Goal: Book appointment/travel/reservation

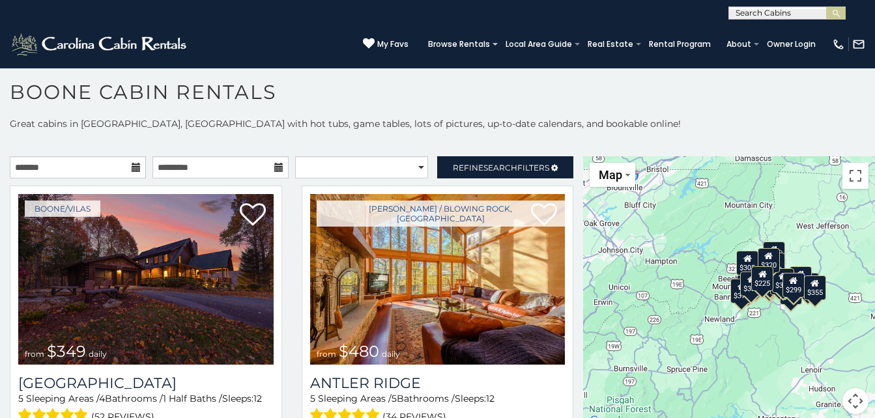
scroll to position [12, 0]
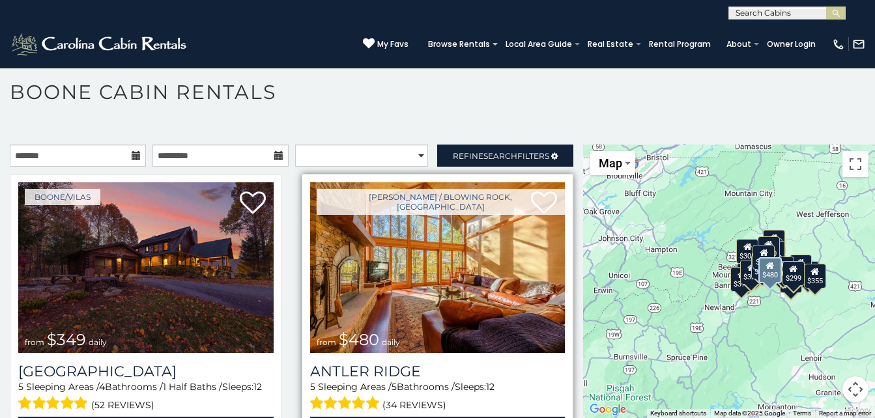
click at [411, 269] on img at bounding box center [437, 267] width 255 height 171
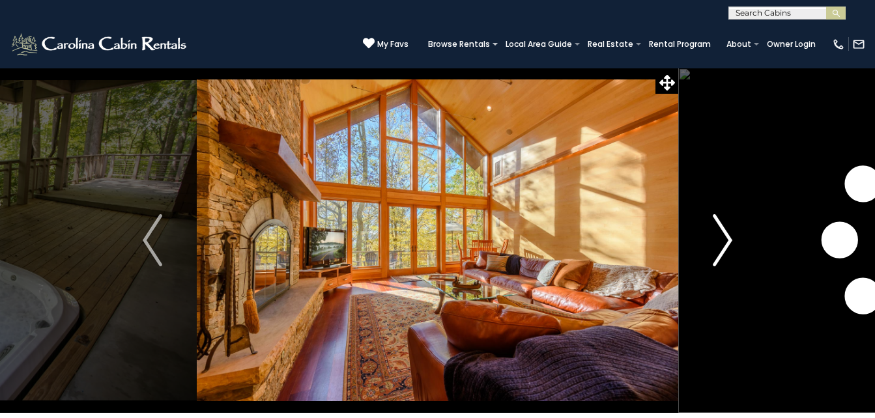
click at [728, 233] on img "Next" at bounding box center [723, 240] width 20 height 52
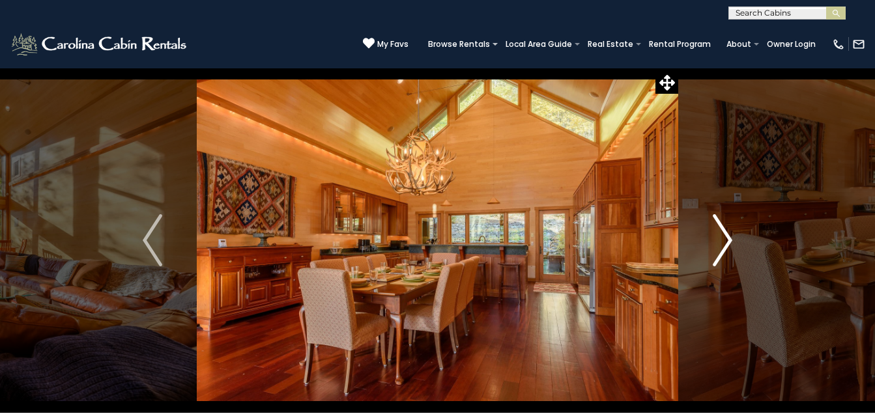
click at [727, 237] on img "Next" at bounding box center [723, 240] width 20 height 52
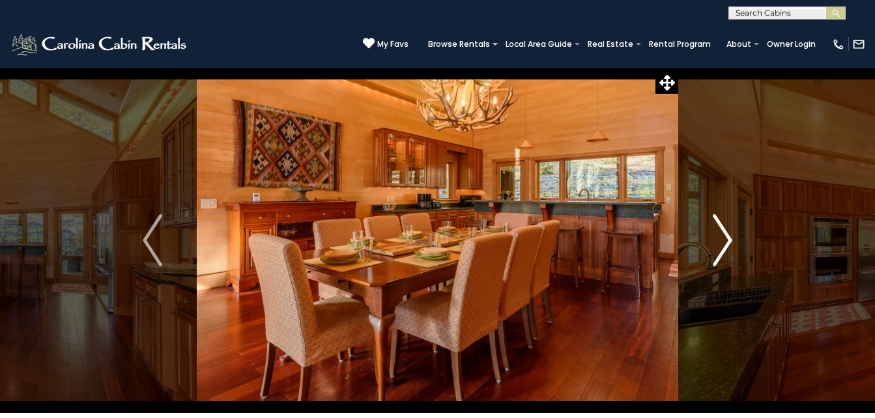
click at [727, 237] on img "Next" at bounding box center [723, 240] width 20 height 52
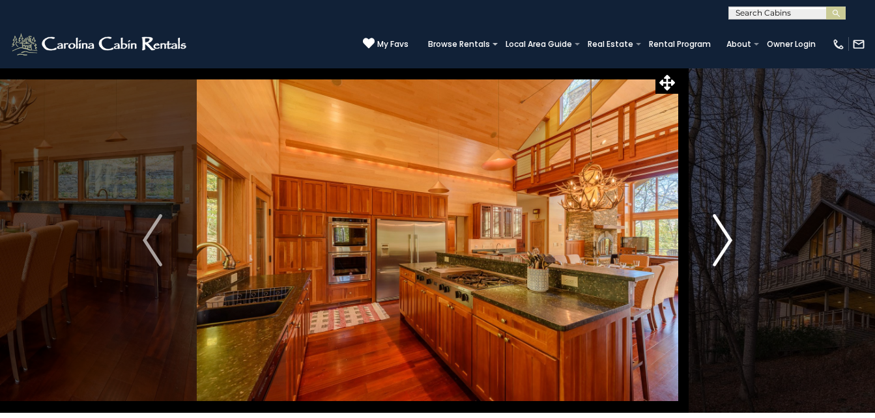
click at [727, 237] on img "Next" at bounding box center [723, 240] width 20 height 52
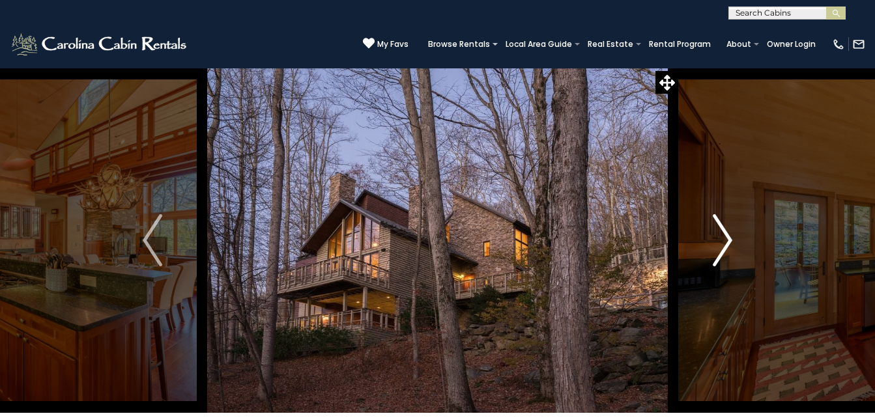
click at [727, 237] on img "Next" at bounding box center [723, 240] width 20 height 52
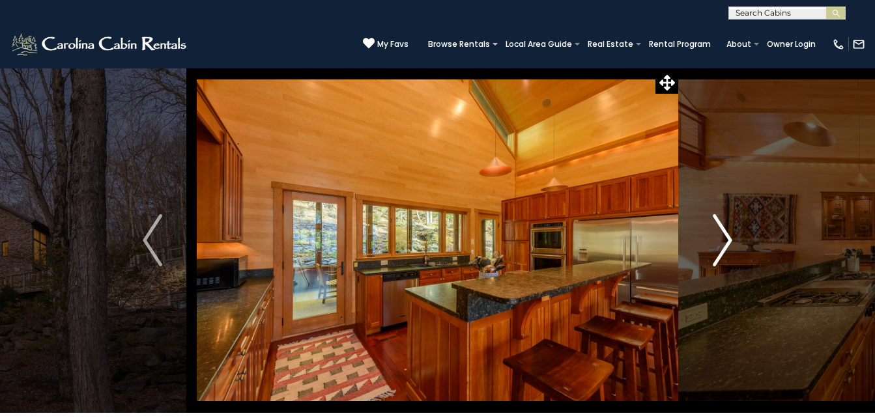
click at [727, 235] on img "Next" at bounding box center [723, 240] width 20 height 52
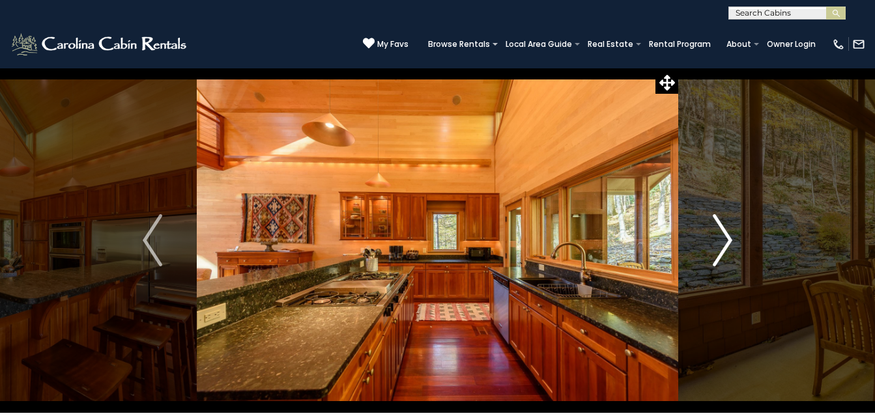
click at [727, 236] on img "Next" at bounding box center [723, 240] width 20 height 52
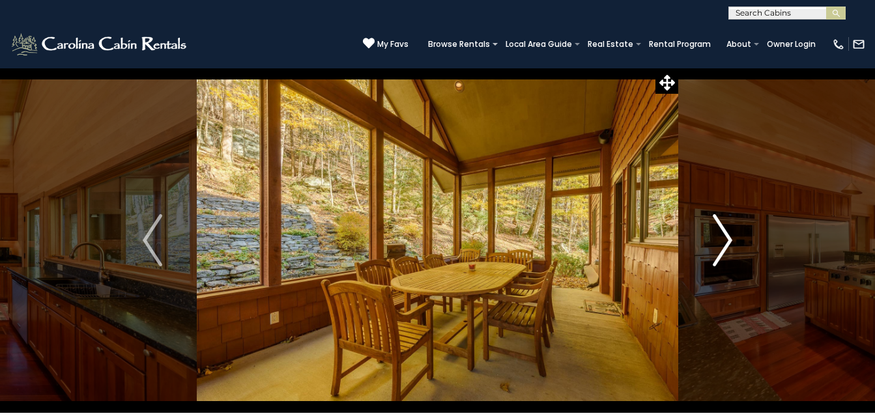
click at [728, 235] on img "Next" at bounding box center [723, 240] width 20 height 52
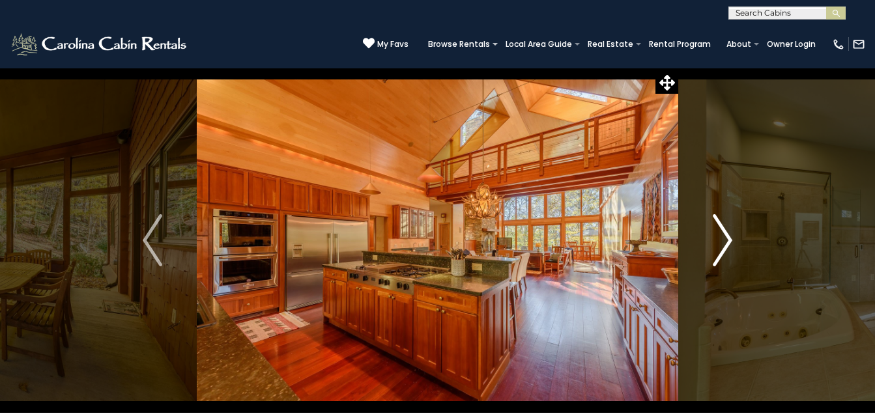
click at [727, 237] on img "Next" at bounding box center [723, 240] width 20 height 52
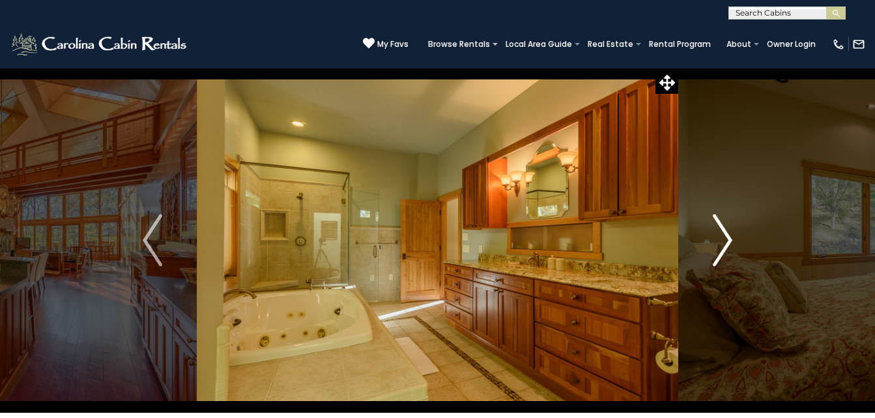
click at [727, 237] on img "Next" at bounding box center [723, 240] width 20 height 52
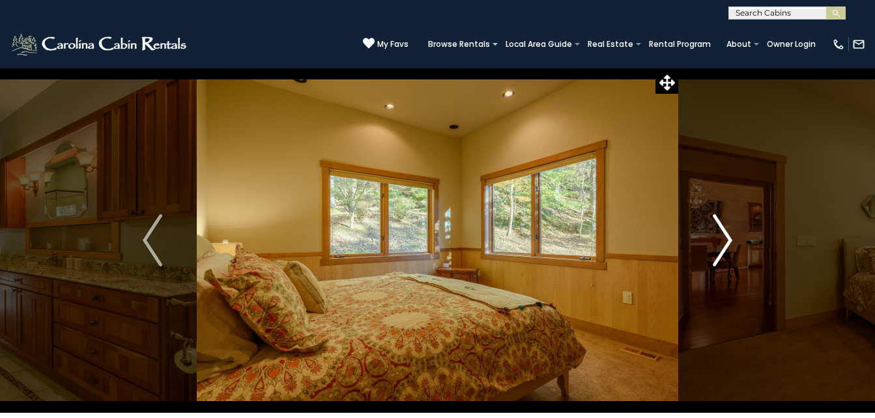
click at [727, 235] on img "Next" at bounding box center [723, 240] width 20 height 52
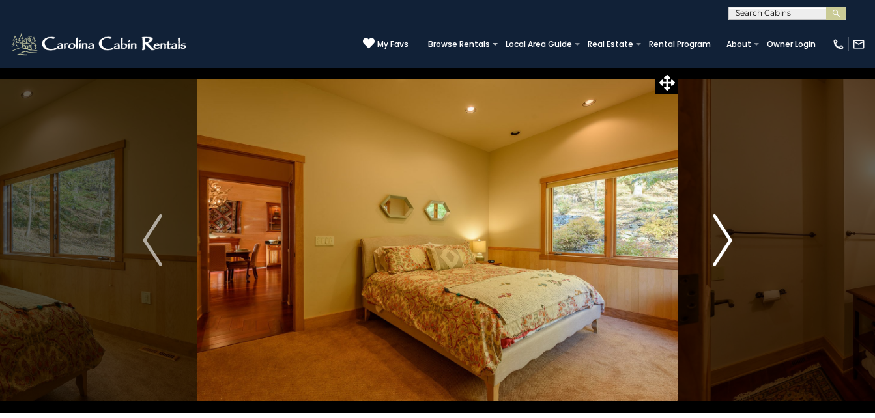
click at [727, 235] on img "Next" at bounding box center [723, 240] width 20 height 52
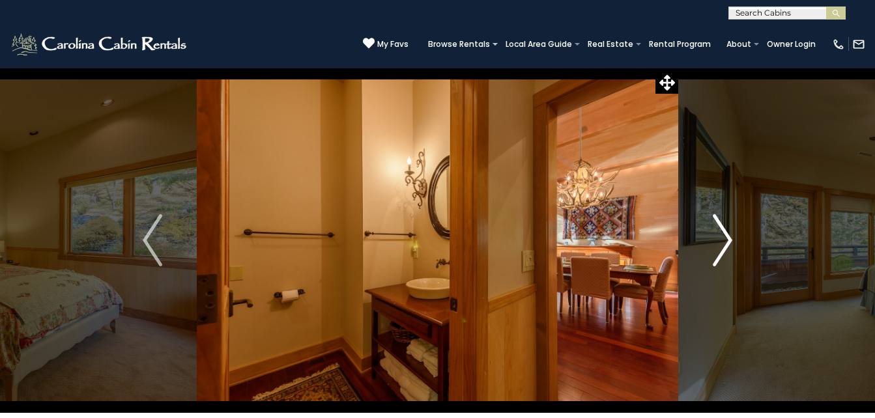
click at [727, 235] on img "Next" at bounding box center [723, 240] width 20 height 52
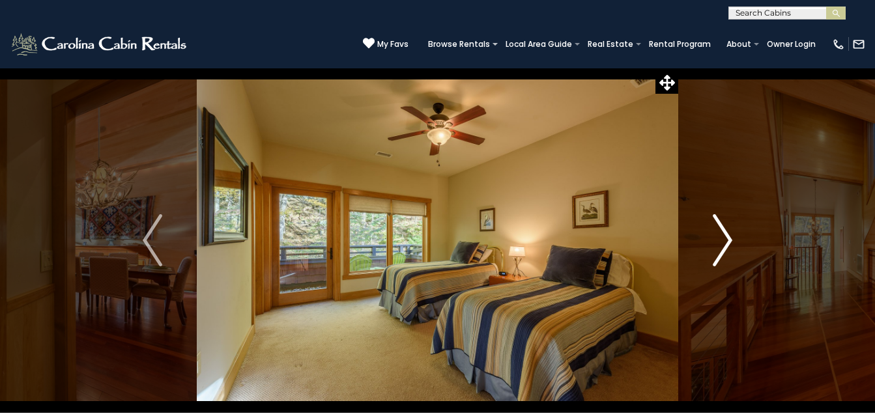
click at [727, 235] on img "Next" at bounding box center [723, 240] width 20 height 52
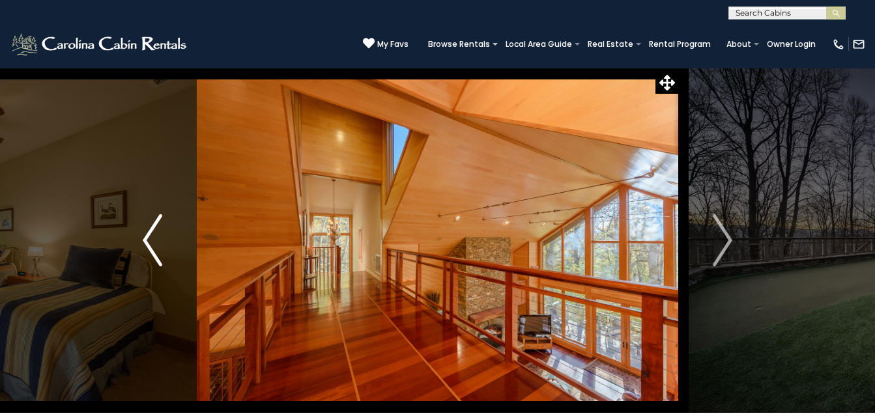
click at [143, 236] on img "Previous" at bounding box center [153, 240] width 20 height 52
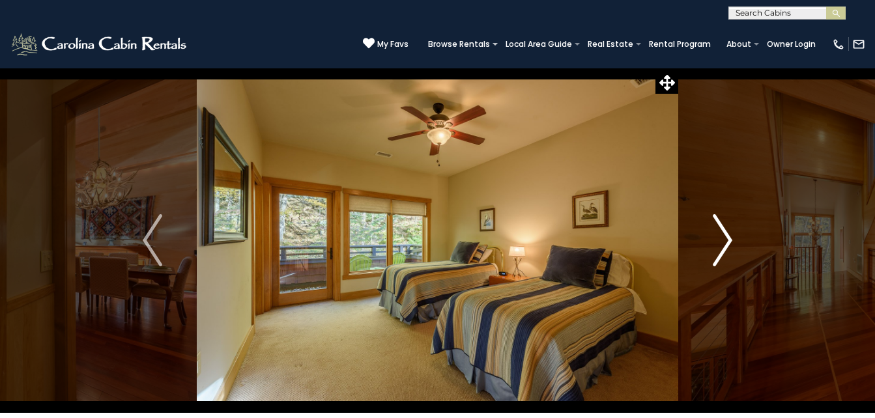
click at [727, 240] on img "Next" at bounding box center [723, 240] width 20 height 52
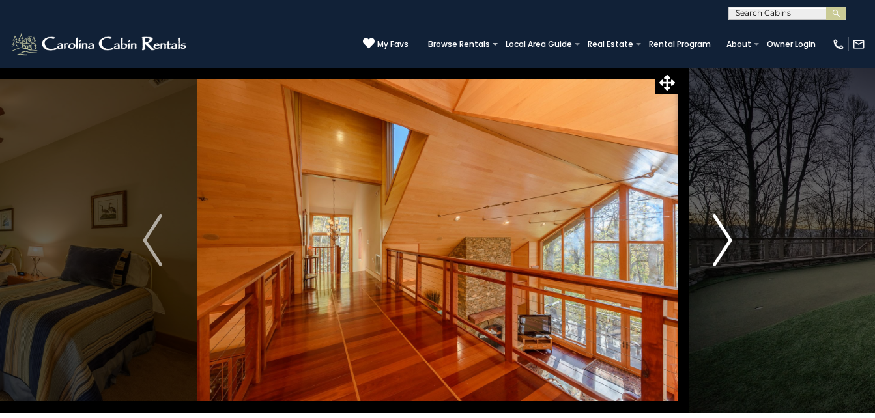
click at [725, 236] on img "Next" at bounding box center [723, 240] width 20 height 52
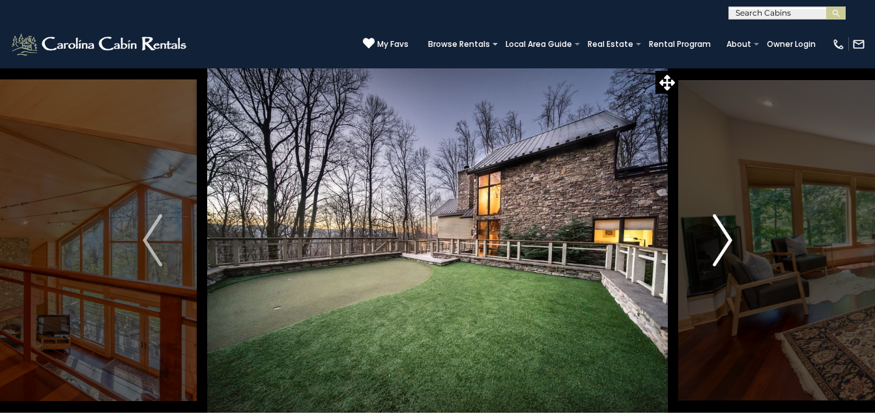
click at [725, 237] on img "Next" at bounding box center [723, 240] width 20 height 52
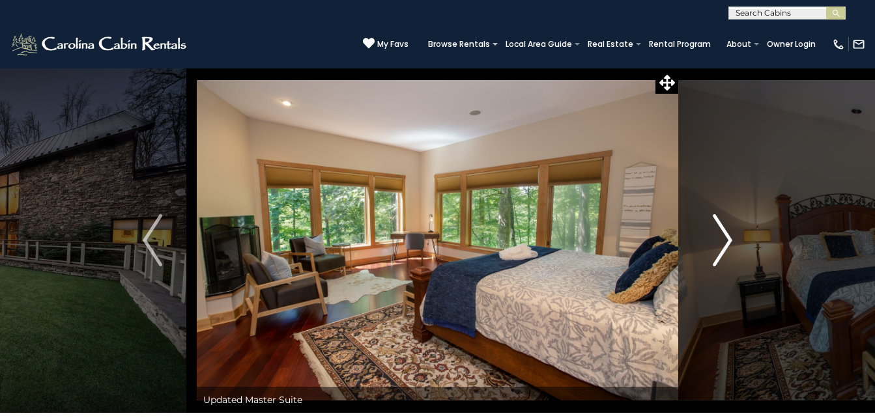
click at [729, 237] on img "Next" at bounding box center [723, 240] width 20 height 52
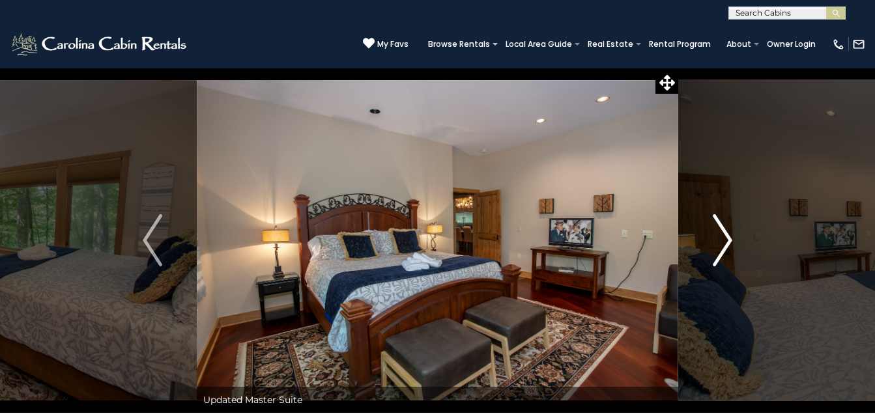
click at [727, 234] on img "Next" at bounding box center [723, 240] width 20 height 52
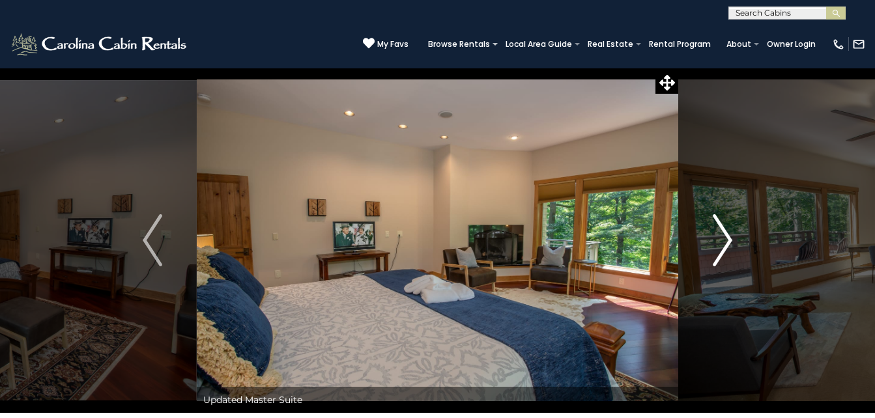
click at [726, 237] on img "Next" at bounding box center [723, 240] width 20 height 52
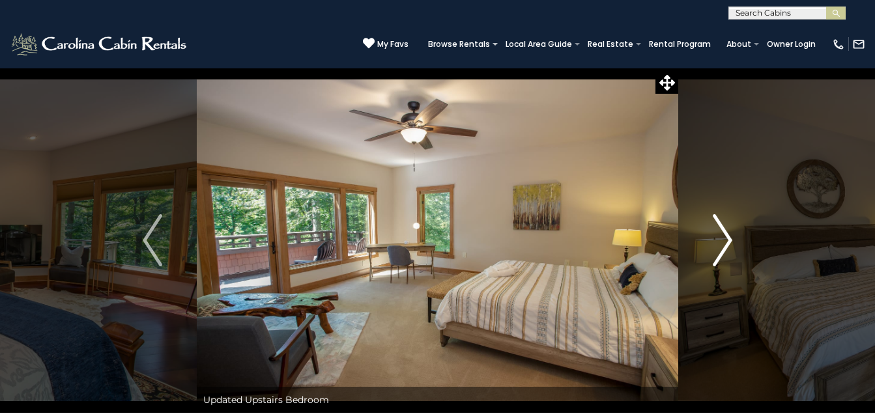
click at [726, 237] on img "Next" at bounding box center [723, 240] width 20 height 52
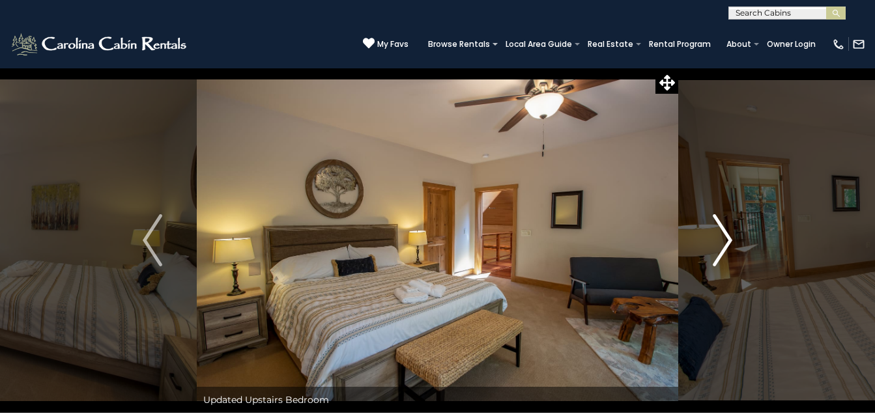
click at [726, 237] on img "Next" at bounding box center [723, 240] width 20 height 52
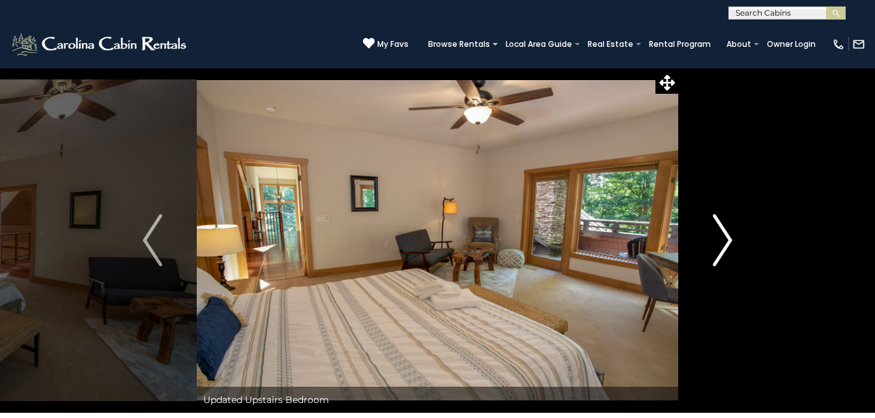
click at [726, 237] on img "Next" at bounding box center [723, 240] width 20 height 52
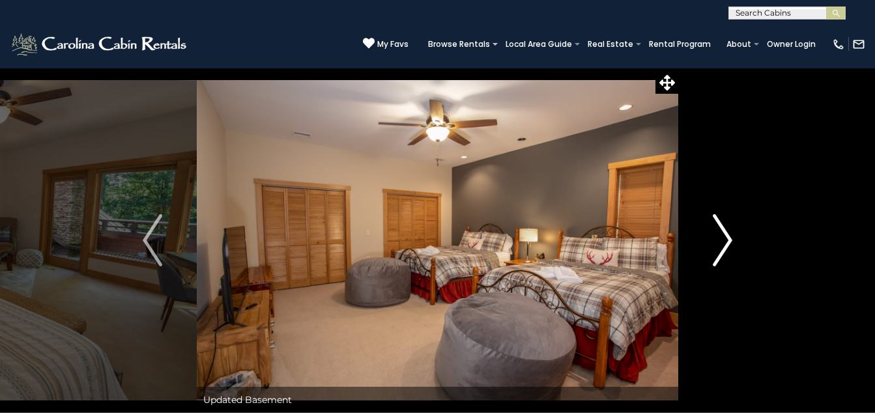
click at [726, 237] on img "Next" at bounding box center [723, 240] width 20 height 52
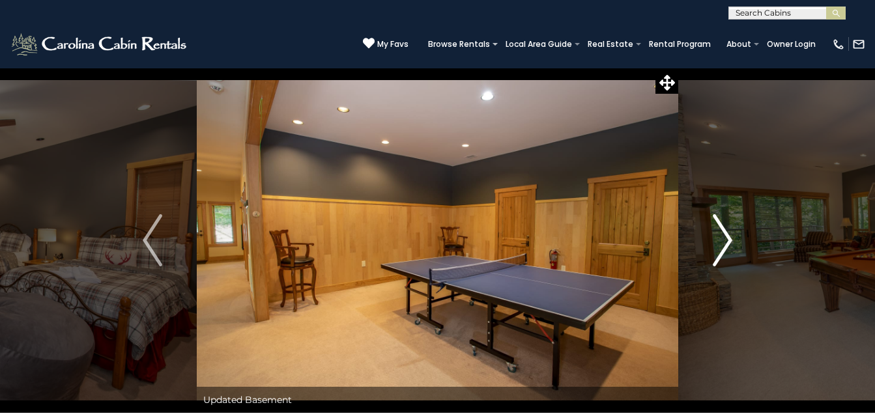
click at [725, 237] on img "Next" at bounding box center [723, 240] width 20 height 52
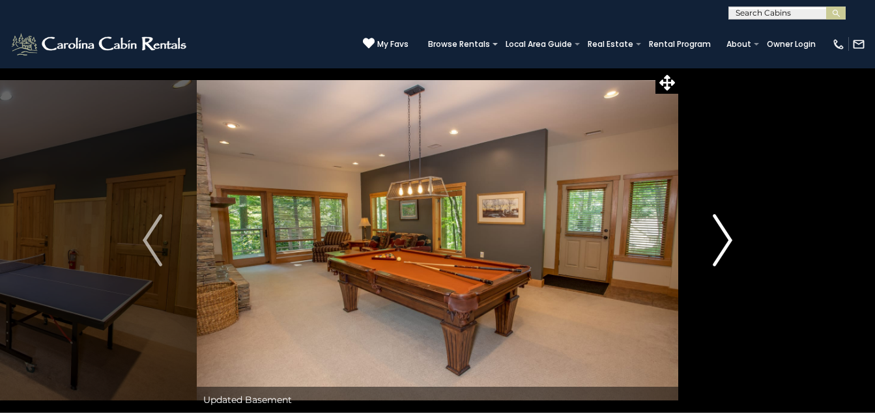
click at [725, 237] on img "Next" at bounding box center [723, 240] width 20 height 52
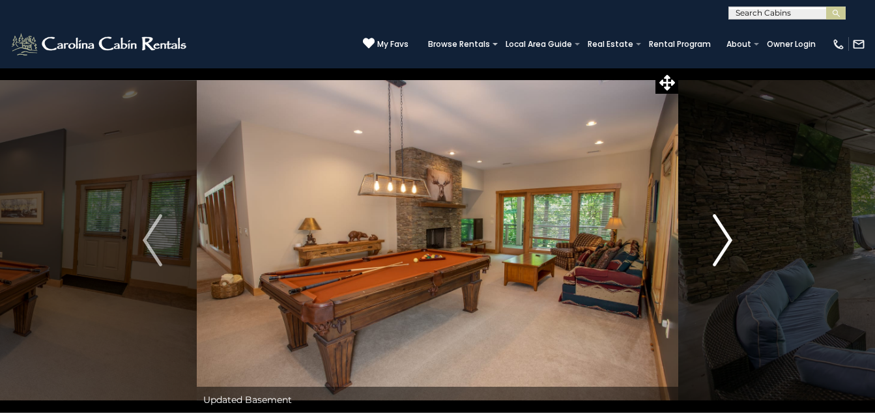
click at [729, 235] on img "Next" at bounding box center [723, 240] width 20 height 52
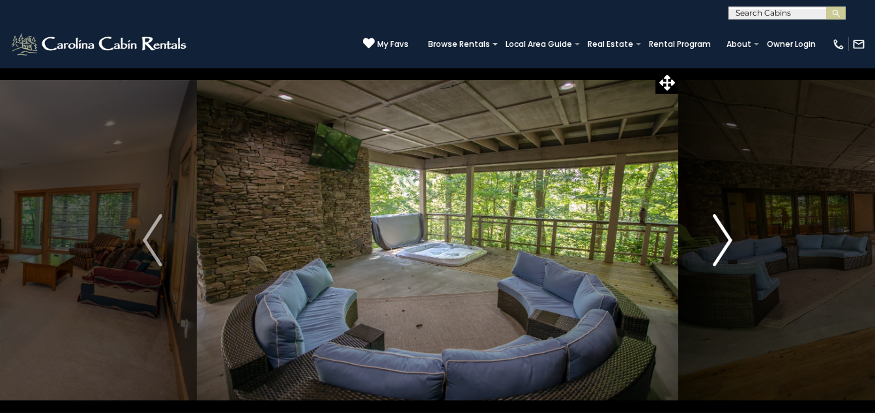
click at [730, 235] on img "Next" at bounding box center [723, 240] width 20 height 52
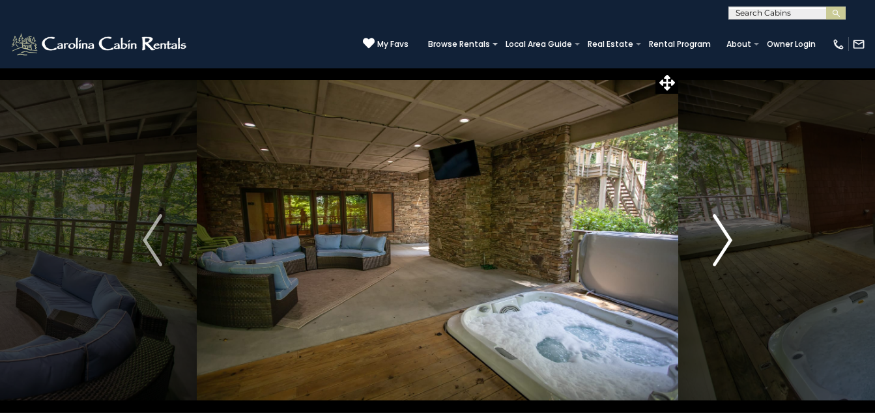
click at [730, 235] on img "Next" at bounding box center [723, 240] width 20 height 52
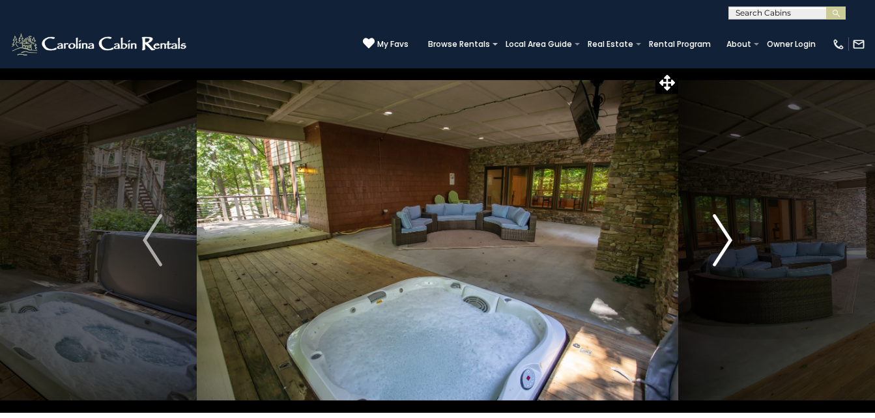
click at [727, 237] on img "Next" at bounding box center [723, 240] width 20 height 52
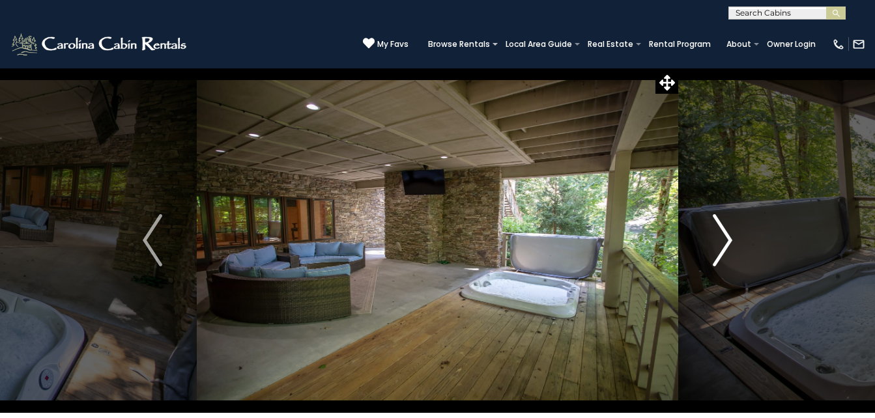
click at [727, 237] on img "Next" at bounding box center [723, 240] width 20 height 52
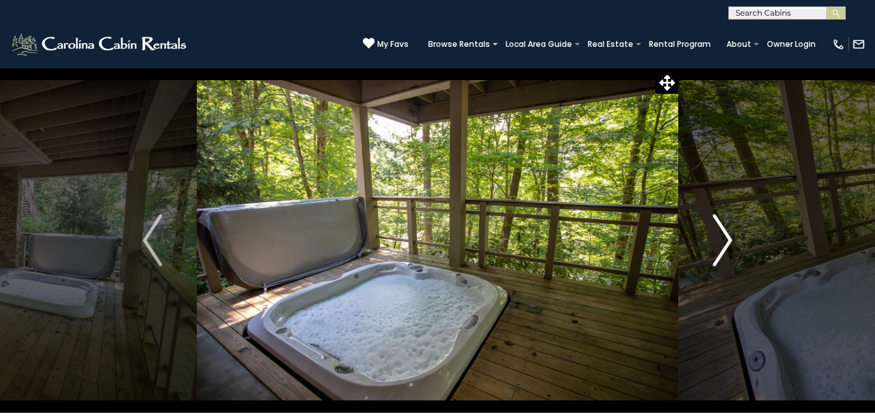
click at [727, 237] on img "Next" at bounding box center [723, 240] width 20 height 52
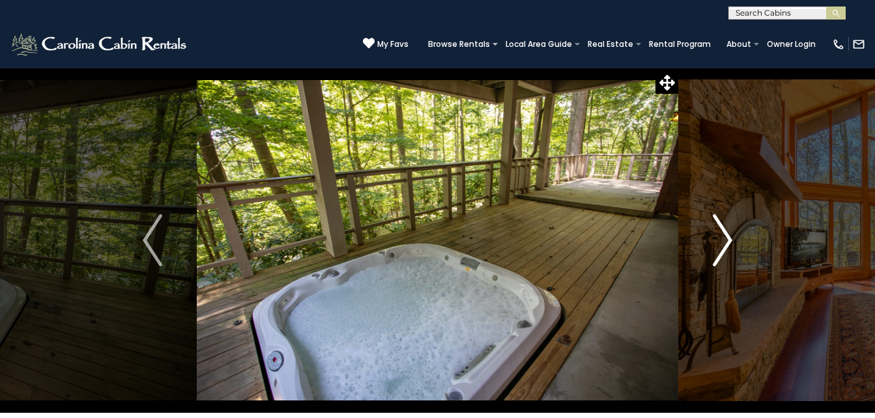
click at [727, 237] on img "Next" at bounding box center [723, 240] width 20 height 52
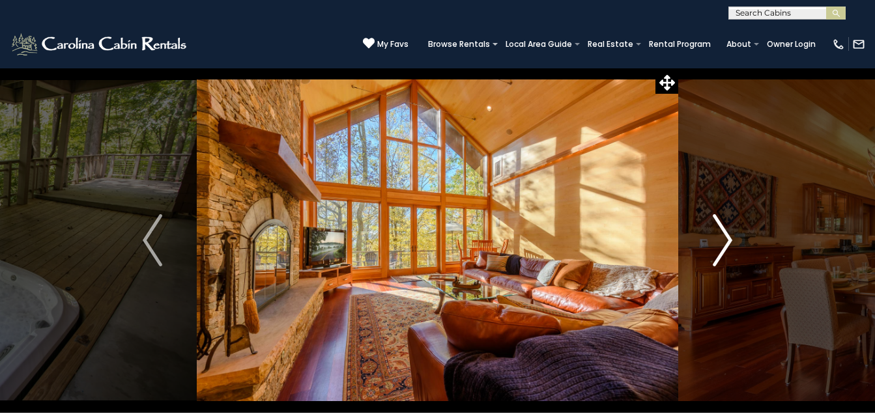
click at [727, 237] on img "Next" at bounding box center [723, 240] width 20 height 52
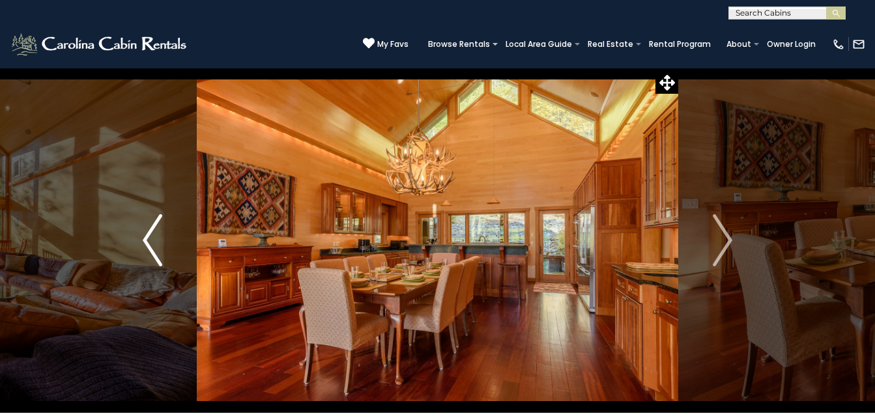
click at [147, 235] on img "Previous" at bounding box center [153, 240] width 20 height 52
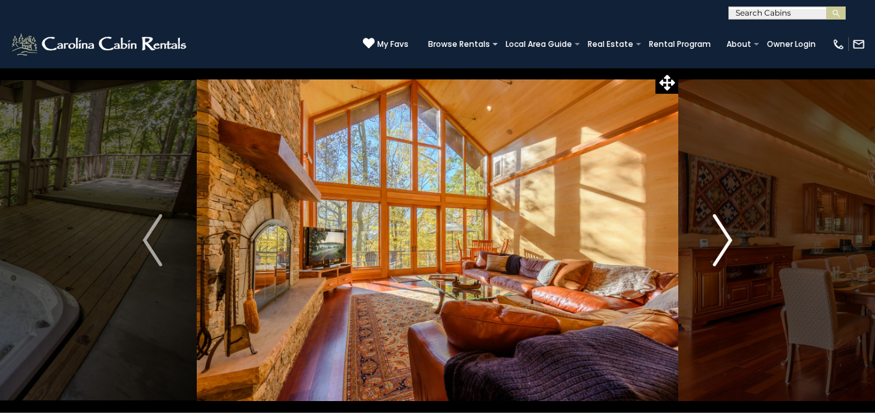
click at [728, 237] on img "Next" at bounding box center [723, 240] width 20 height 52
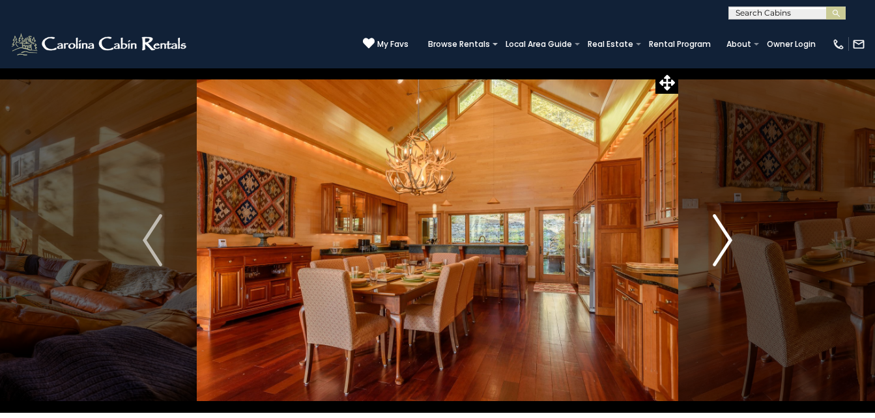
click at [723, 232] on img "Next" at bounding box center [723, 240] width 20 height 52
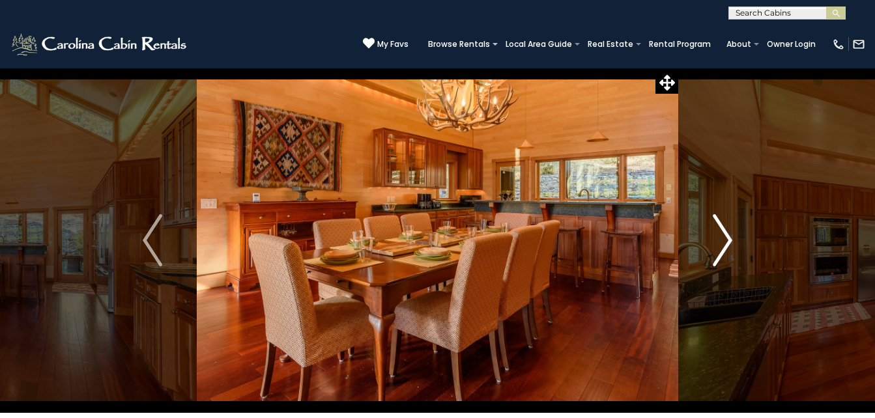
click at [723, 232] on img "Next" at bounding box center [723, 240] width 20 height 52
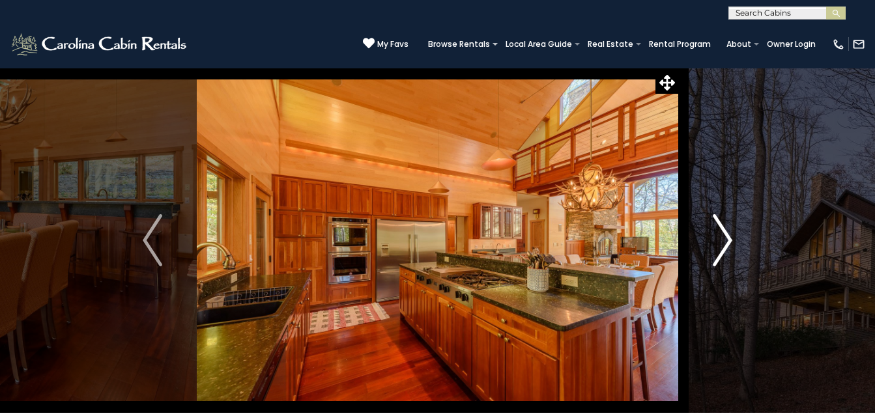
click at [723, 232] on img "Next" at bounding box center [723, 240] width 20 height 52
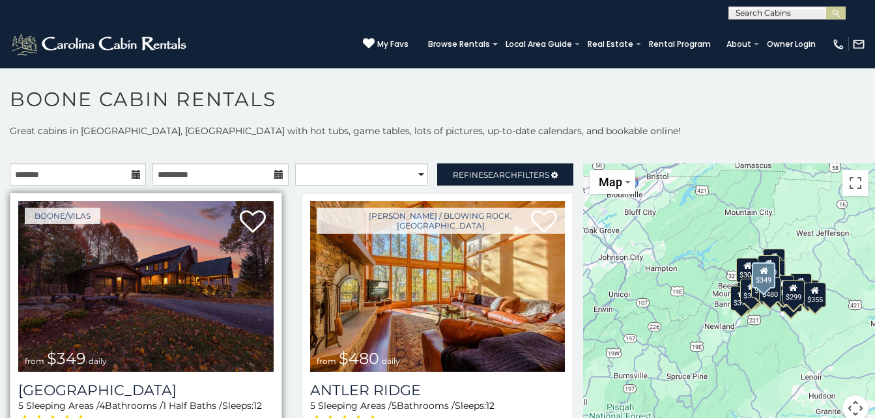
click at [153, 293] on img at bounding box center [145, 286] width 255 height 171
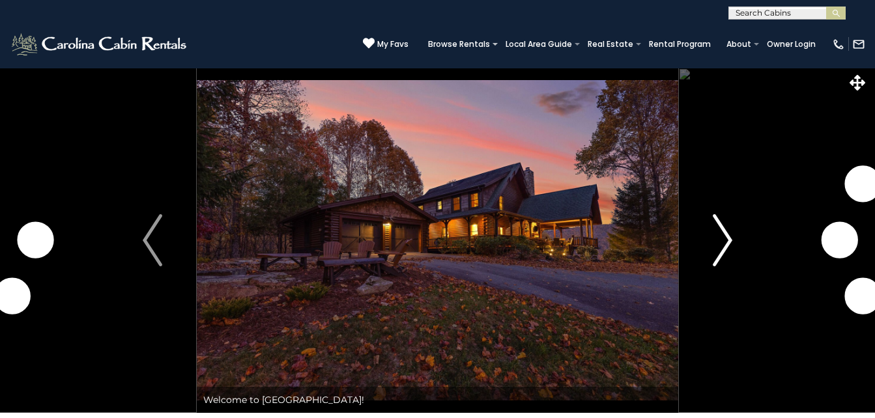
click at [724, 239] on img "Next" at bounding box center [723, 240] width 20 height 52
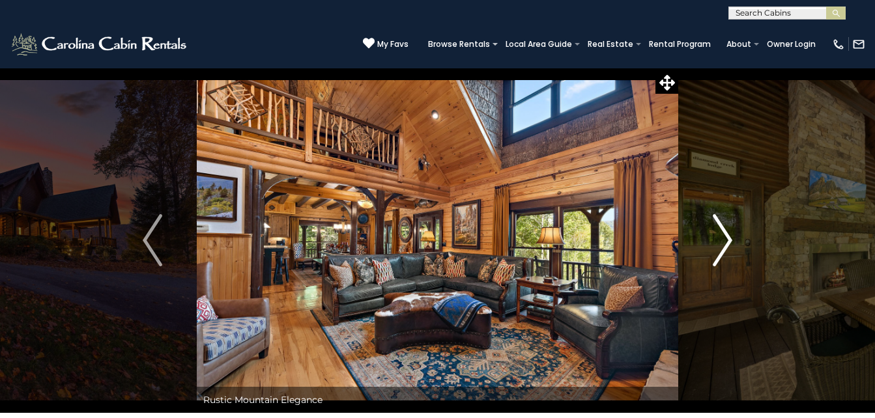
click at [726, 235] on img "Next" at bounding box center [723, 240] width 20 height 52
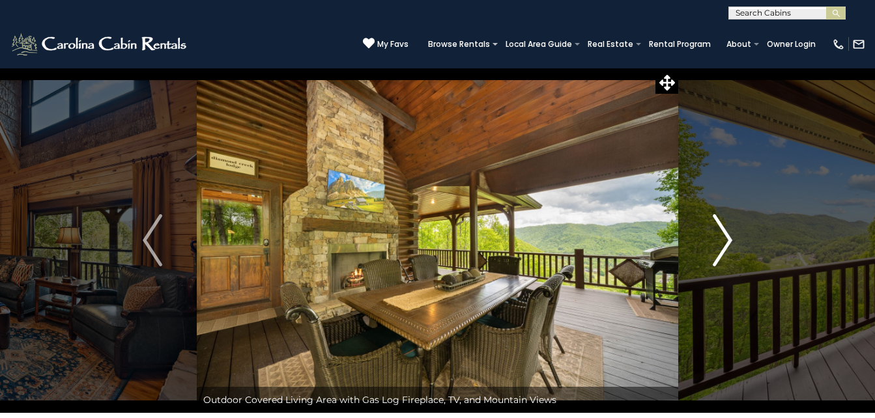
click at [725, 238] on img "Next" at bounding box center [723, 240] width 20 height 52
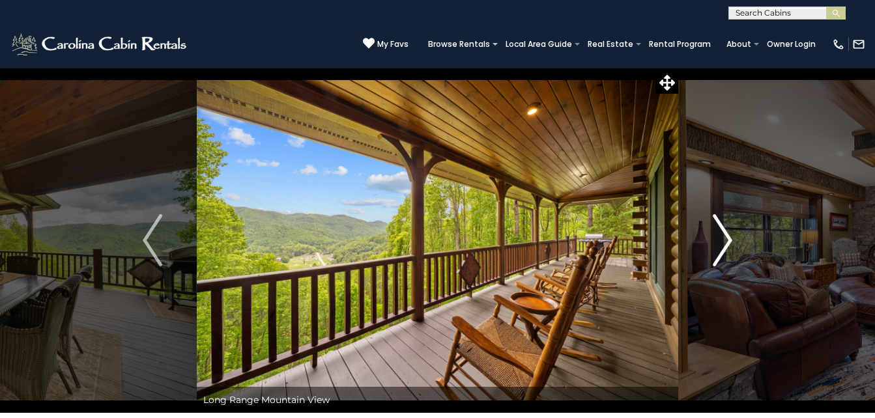
click at [725, 238] on img "Next" at bounding box center [723, 240] width 20 height 52
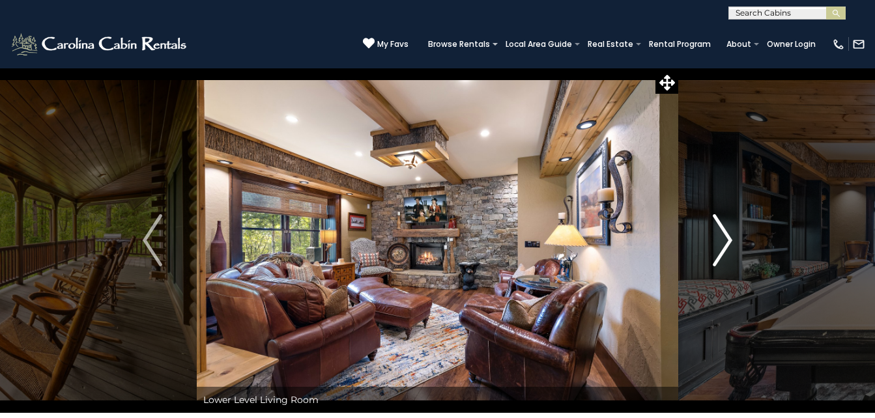
click at [726, 237] on img "Next" at bounding box center [723, 240] width 20 height 52
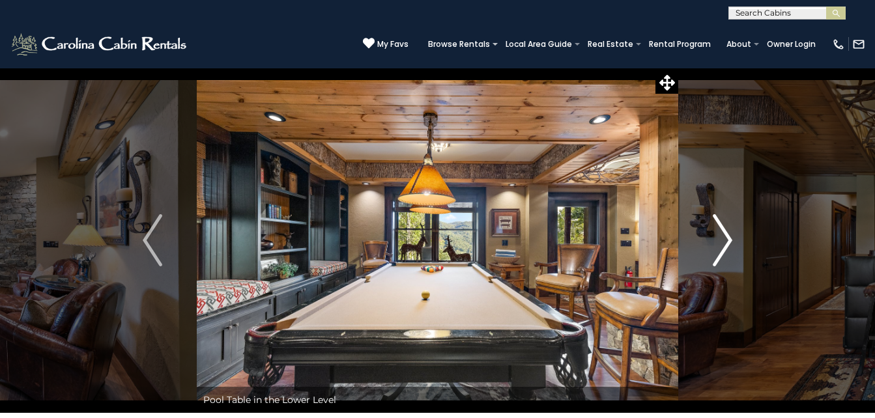
click at [727, 235] on img "Next" at bounding box center [723, 240] width 20 height 52
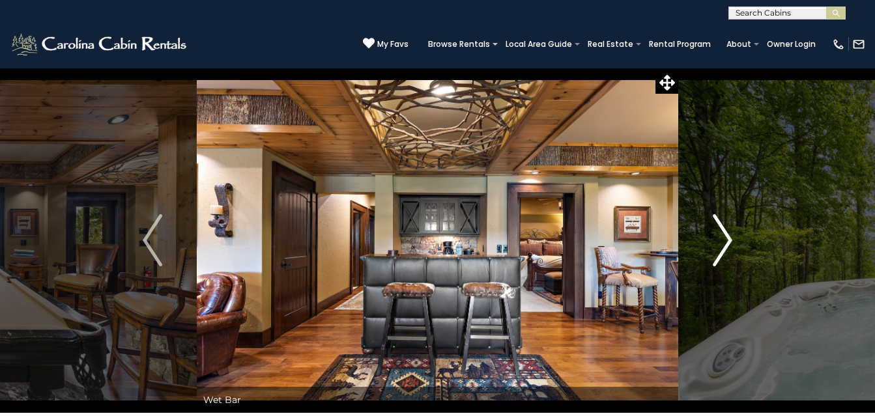
click at [726, 234] on img "Next" at bounding box center [723, 240] width 20 height 52
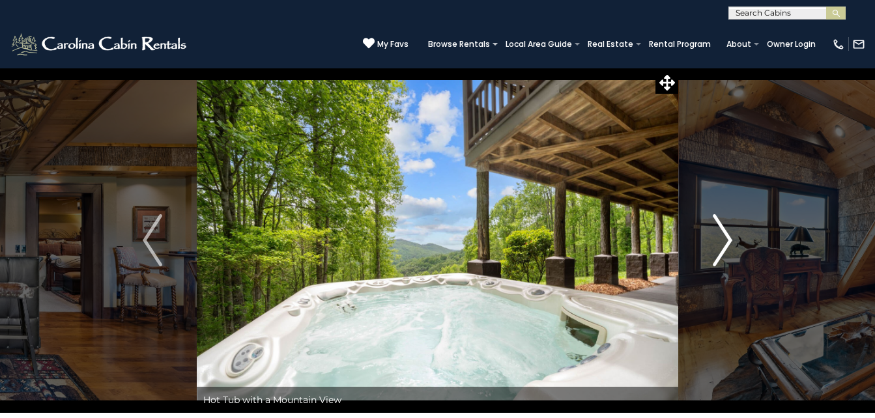
click at [726, 234] on img "Next" at bounding box center [723, 240] width 20 height 52
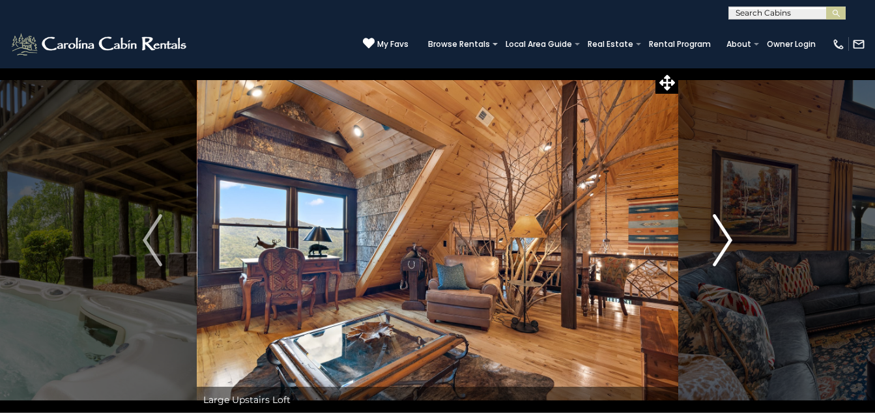
click at [725, 233] on img "Next" at bounding box center [723, 240] width 20 height 52
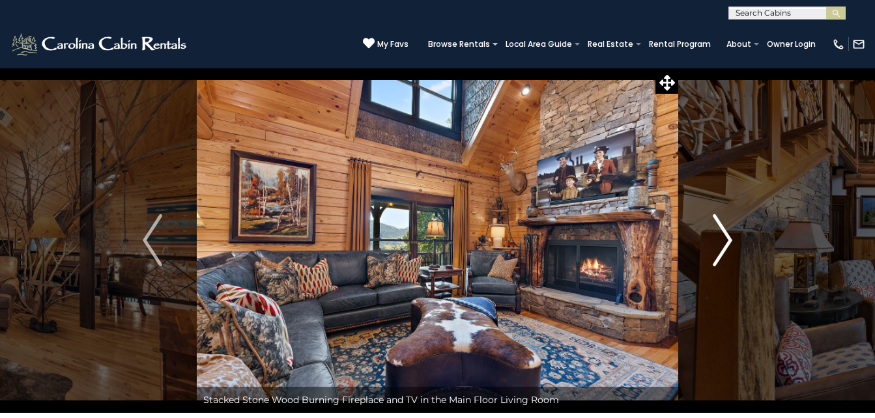
click at [725, 233] on img "Next" at bounding box center [723, 240] width 20 height 52
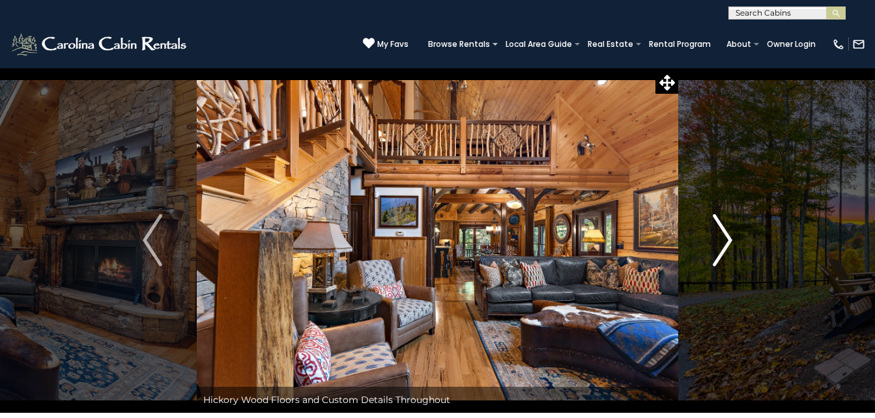
click at [725, 233] on img "Next" at bounding box center [723, 240] width 20 height 52
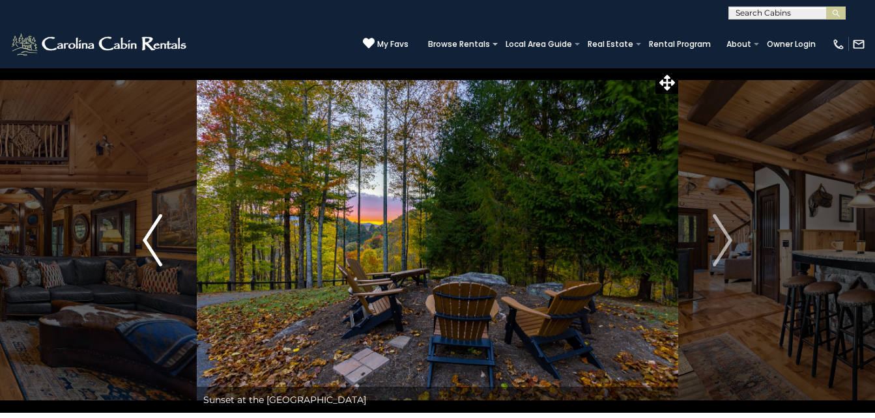
click at [147, 235] on img "Previous" at bounding box center [153, 240] width 20 height 52
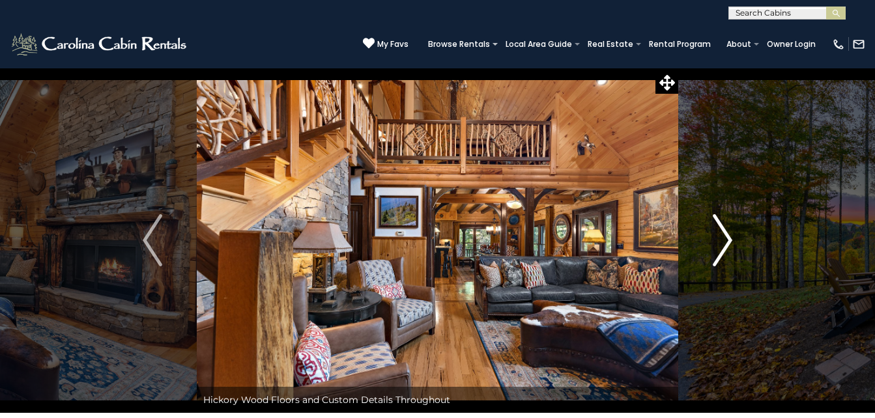
click at [728, 239] on img "Next" at bounding box center [723, 240] width 20 height 52
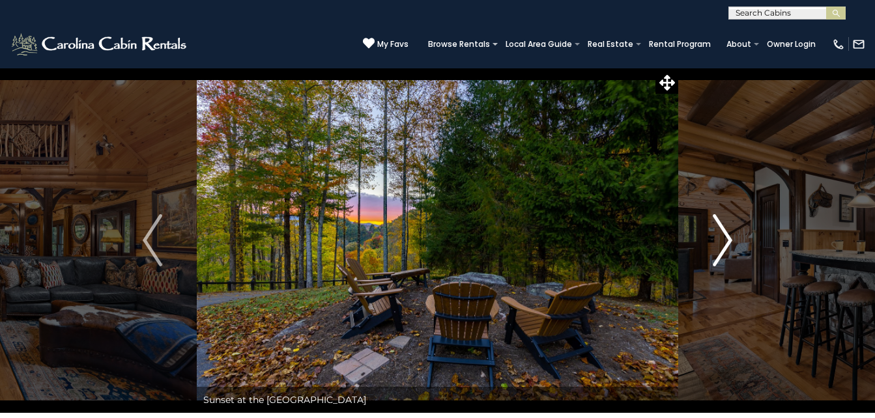
click at [725, 239] on img "Next" at bounding box center [723, 240] width 20 height 52
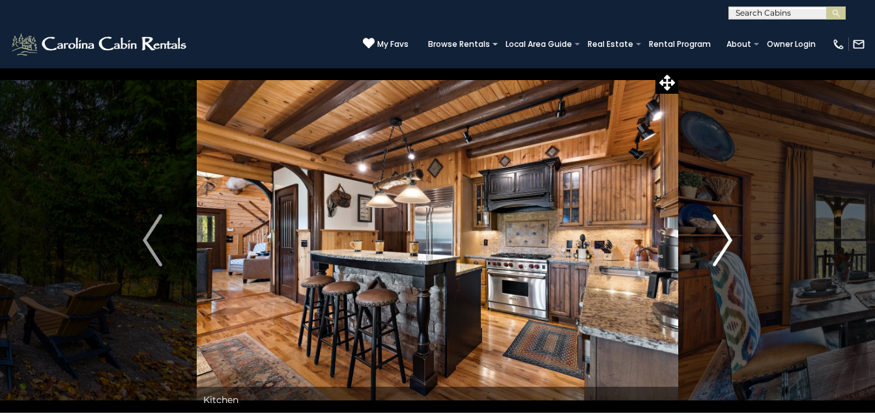
click at [723, 238] on img "Next" at bounding box center [723, 240] width 20 height 52
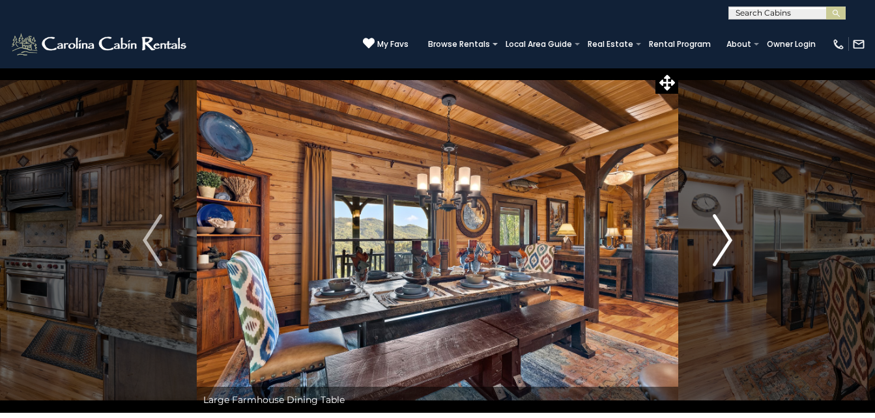
click at [720, 239] on img "Next" at bounding box center [723, 240] width 20 height 52
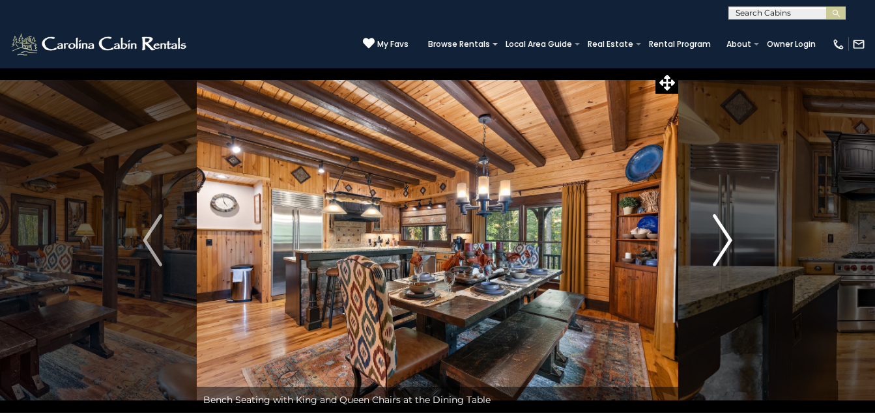
click at [719, 239] on img "Next" at bounding box center [723, 240] width 20 height 52
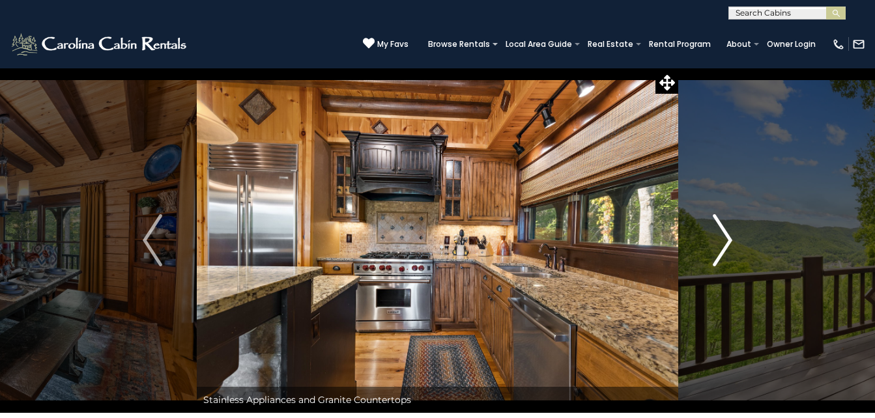
click at [720, 237] on img "Next" at bounding box center [723, 240] width 20 height 52
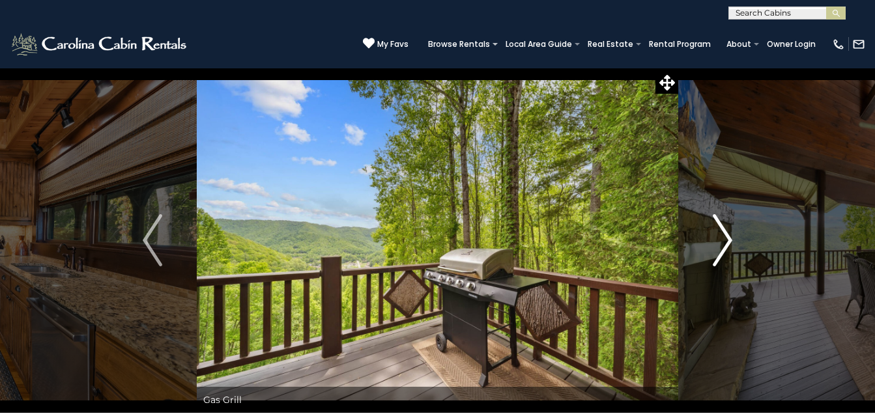
click at [720, 237] on img "Next" at bounding box center [723, 240] width 20 height 52
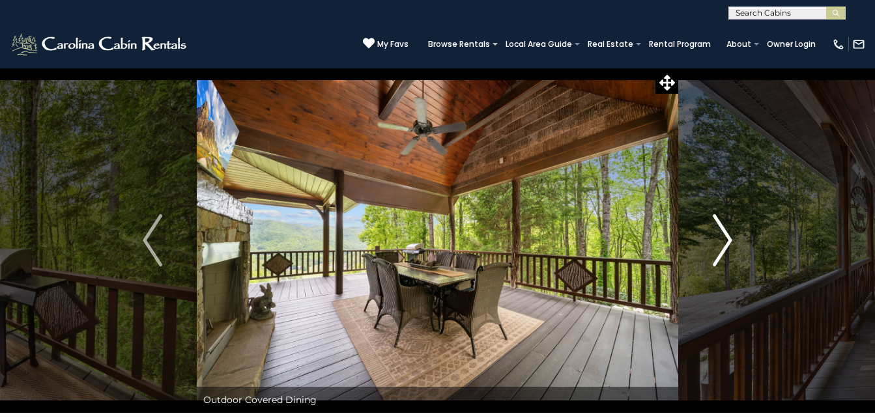
click at [726, 240] on img "Next" at bounding box center [723, 240] width 20 height 52
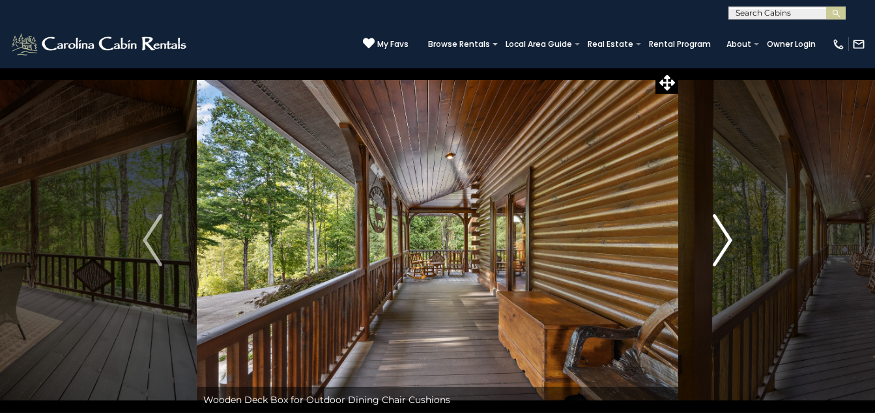
click at [726, 240] on img "Next" at bounding box center [723, 240] width 20 height 52
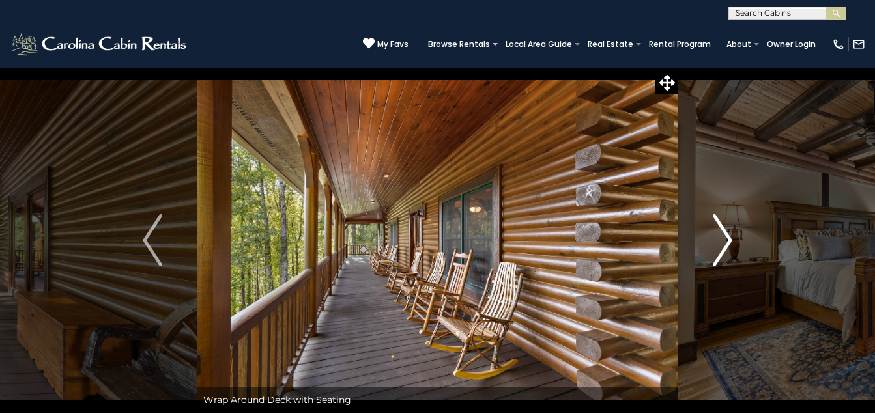
click at [726, 242] on img "Next" at bounding box center [723, 240] width 20 height 52
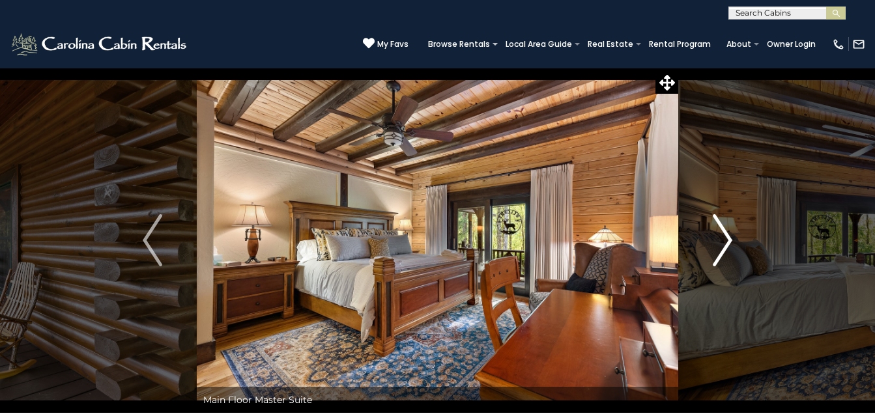
click at [725, 242] on img "Next" at bounding box center [723, 240] width 20 height 52
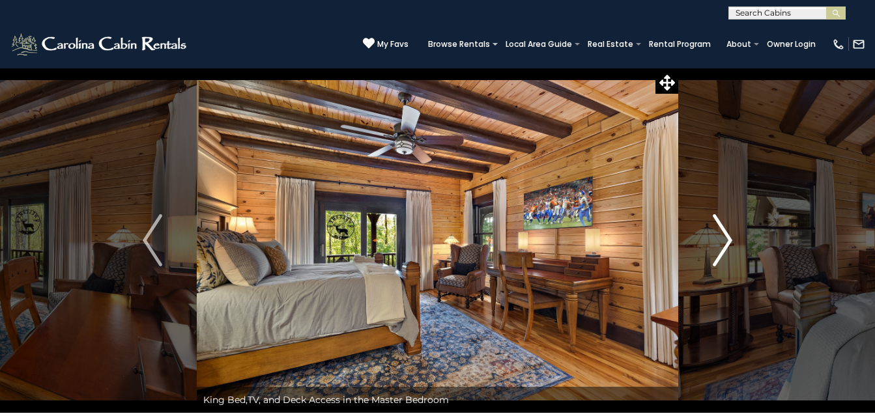
click at [723, 242] on img "Next" at bounding box center [723, 240] width 20 height 52
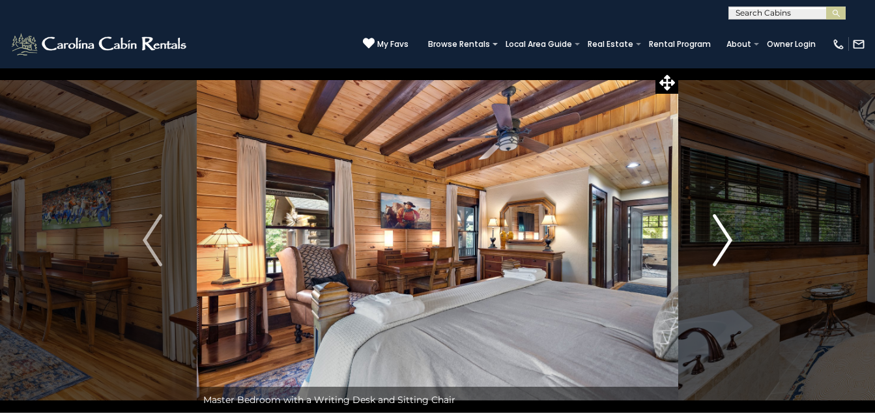
click at [729, 239] on img "Next" at bounding box center [723, 240] width 20 height 52
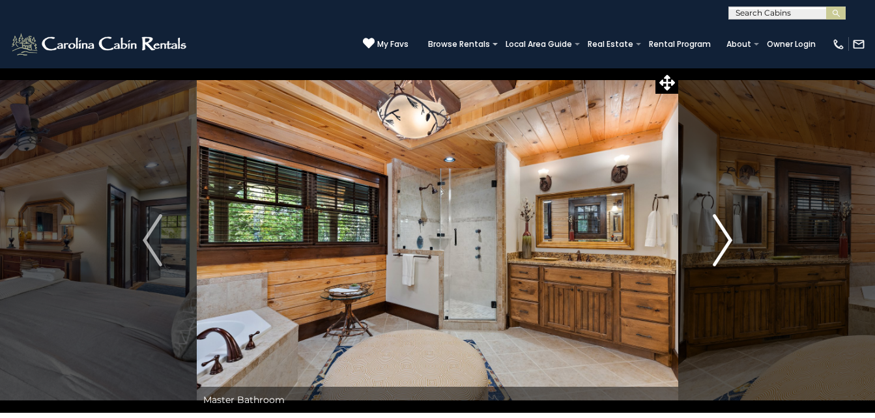
click at [727, 239] on img "Next" at bounding box center [723, 240] width 20 height 52
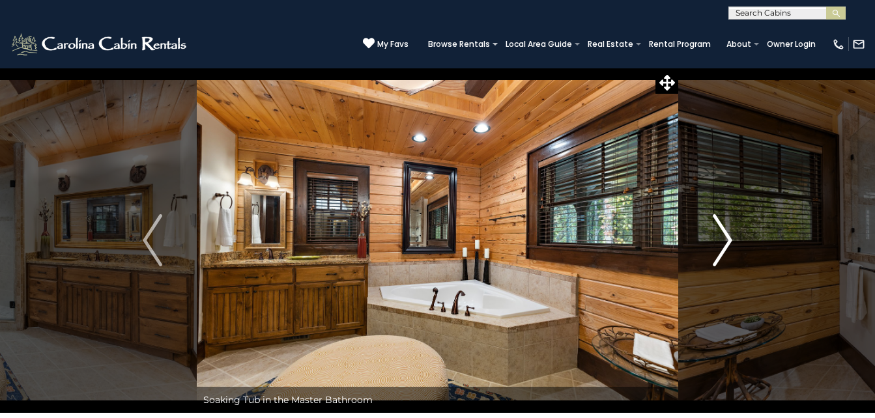
click at [726, 235] on img "Next" at bounding box center [723, 240] width 20 height 52
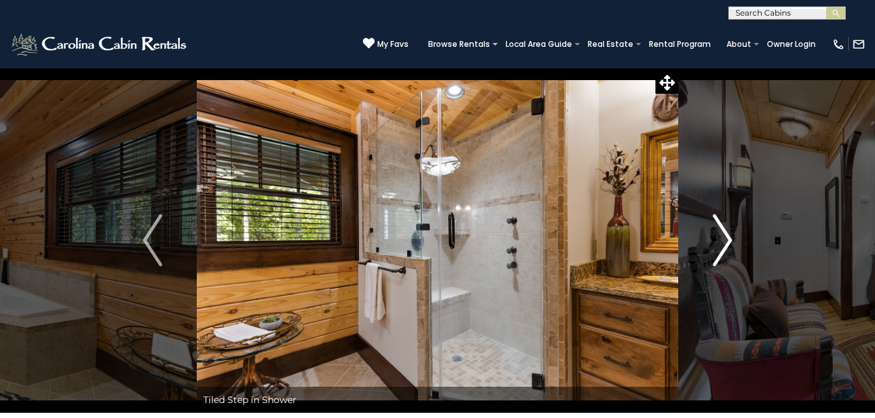
click at [726, 235] on img "Next" at bounding box center [723, 240] width 20 height 52
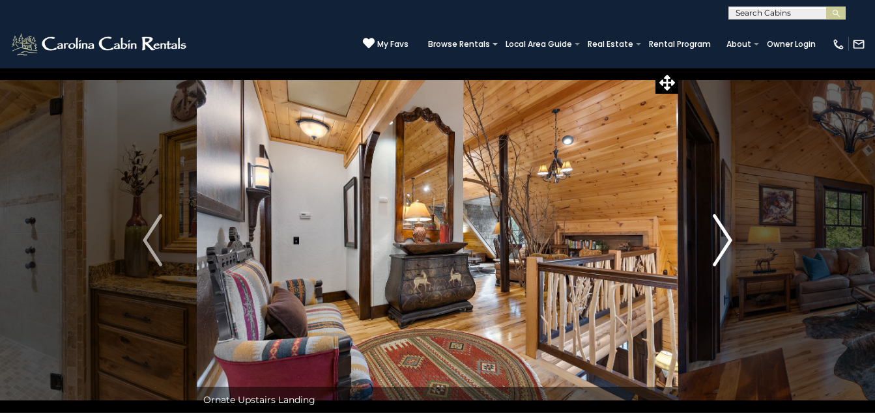
click at [726, 235] on img "Next" at bounding box center [723, 240] width 20 height 52
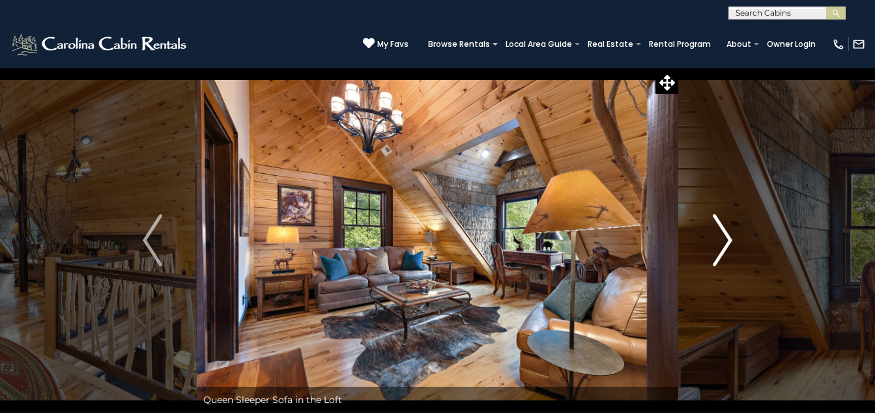
click at [726, 235] on img "Next" at bounding box center [723, 240] width 20 height 52
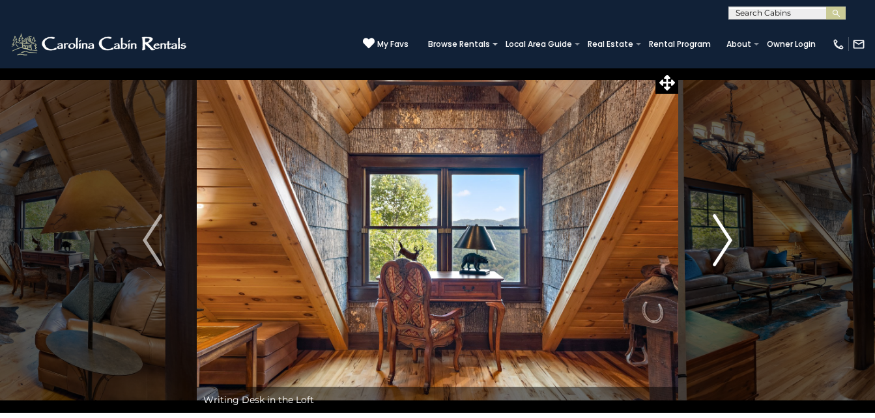
click at [726, 235] on img "Next" at bounding box center [723, 240] width 20 height 52
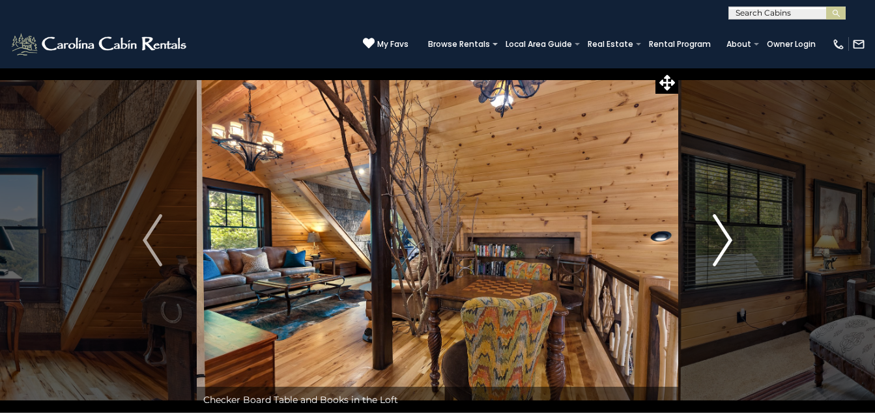
click at [724, 237] on img "Next" at bounding box center [723, 240] width 20 height 52
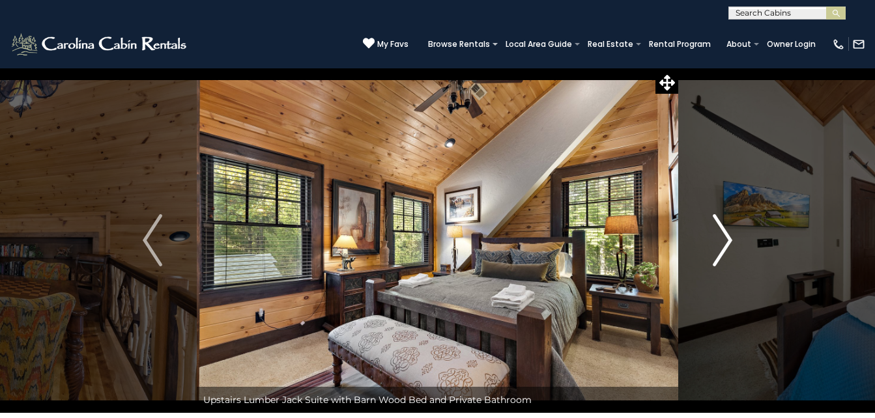
click at [724, 237] on img "Next" at bounding box center [723, 240] width 20 height 52
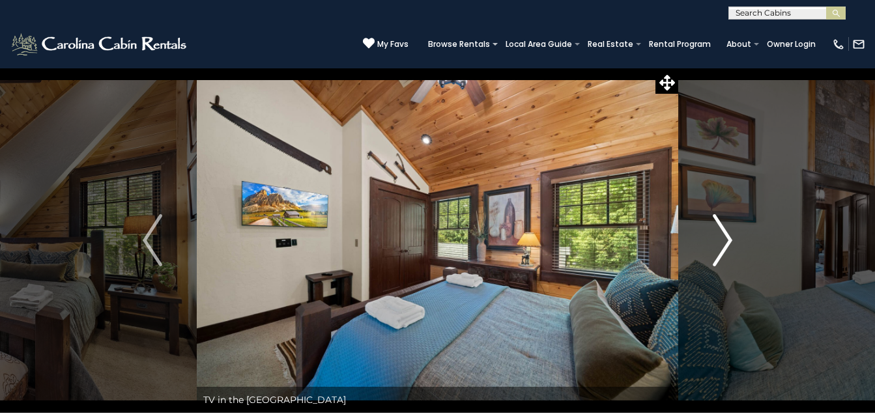
click at [728, 236] on img "Next" at bounding box center [723, 240] width 20 height 52
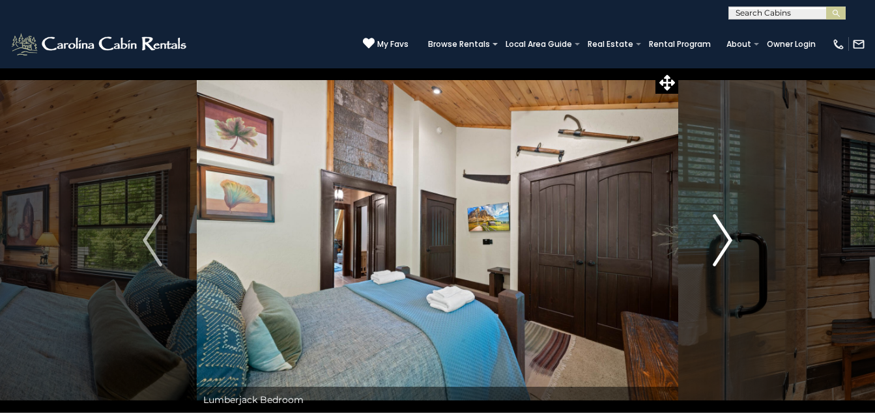
click at [727, 240] on img "Next" at bounding box center [723, 240] width 20 height 52
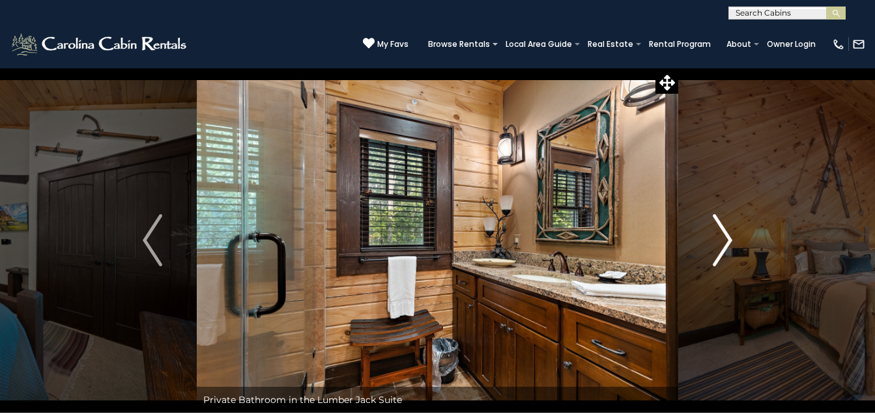
click at [731, 235] on img "Next" at bounding box center [723, 240] width 20 height 52
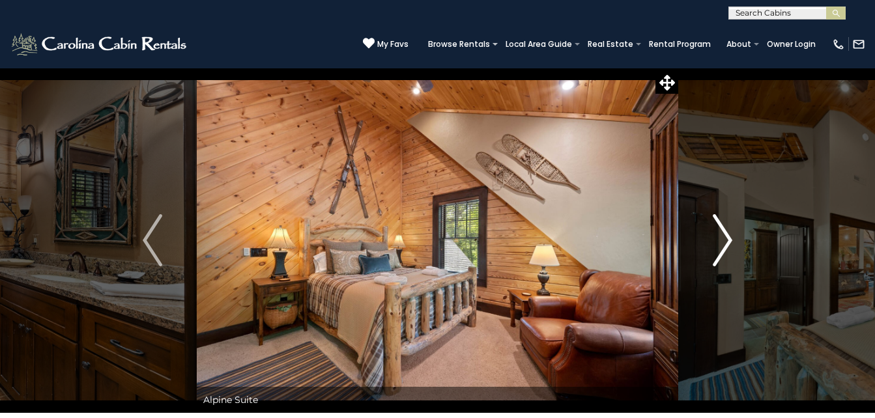
click at [723, 239] on img "Next" at bounding box center [723, 240] width 20 height 52
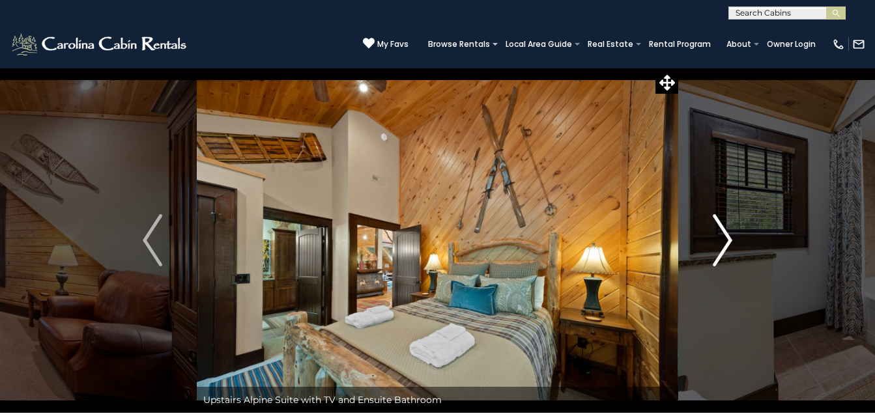
click at [723, 239] on img "Next" at bounding box center [723, 240] width 20 height 52
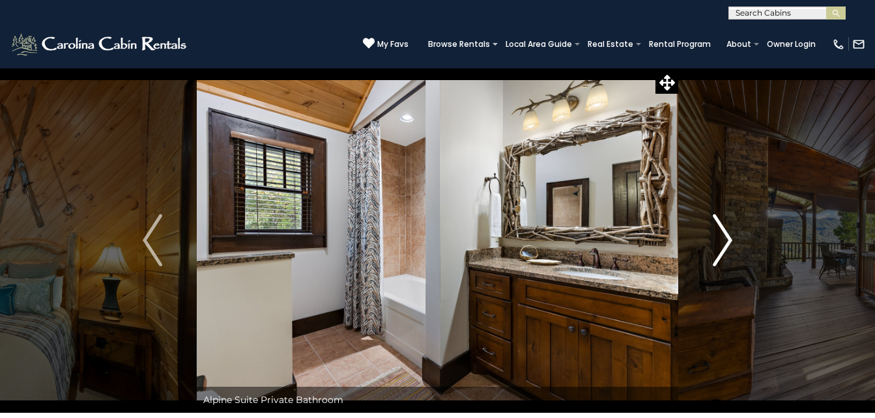
click at [728, 237] on img "Next" at bounding box center [723, 240] width 20 height 52
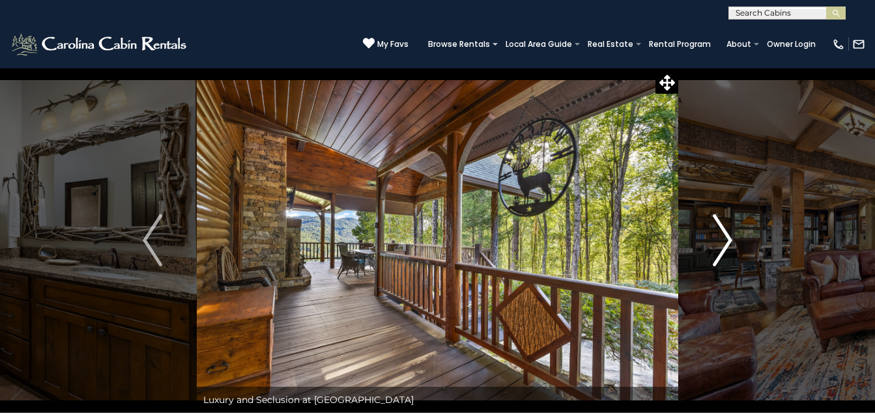
click at [729, 236] on img "Next" at bounding box center [723, 240] width 20 height 52
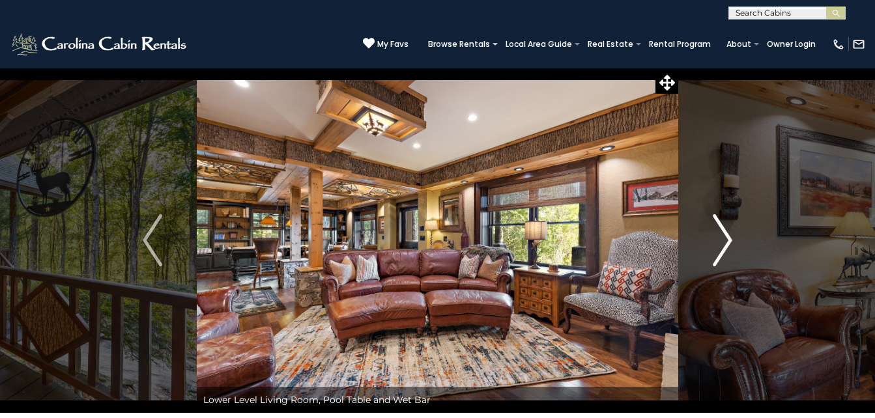
click at [730, 237] on img "Next" at bounding box center [723, 240] width 20 height 52
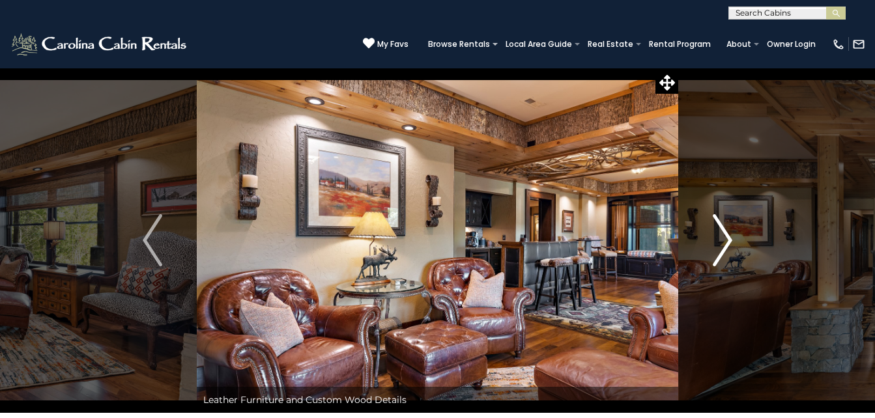
click at [726, 231] on img "Next" at bounding box center [723, 240] width 20 height 52
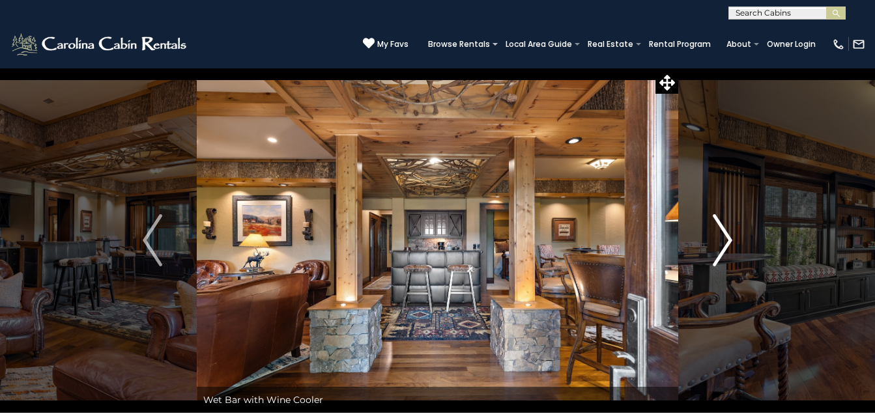
click at [729, 236] on img "Next" at bounding box center [723, 240] width 20 height 52
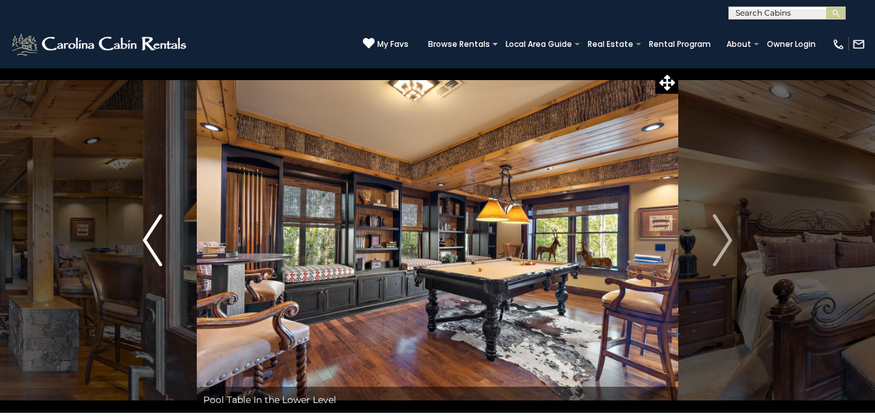
click at [148, 240] on img "Previous" at bounding box center [153, 240] width 20 height 52
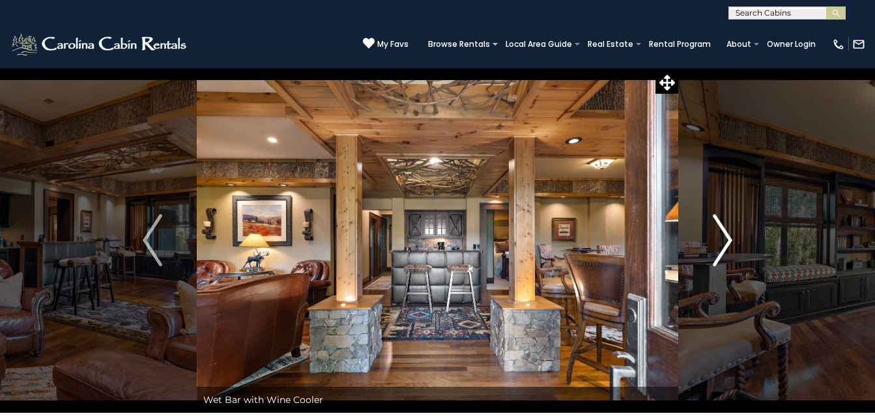
click at [723, 238] on img "Next" at bounding box center [723, 240] width 20 height 52
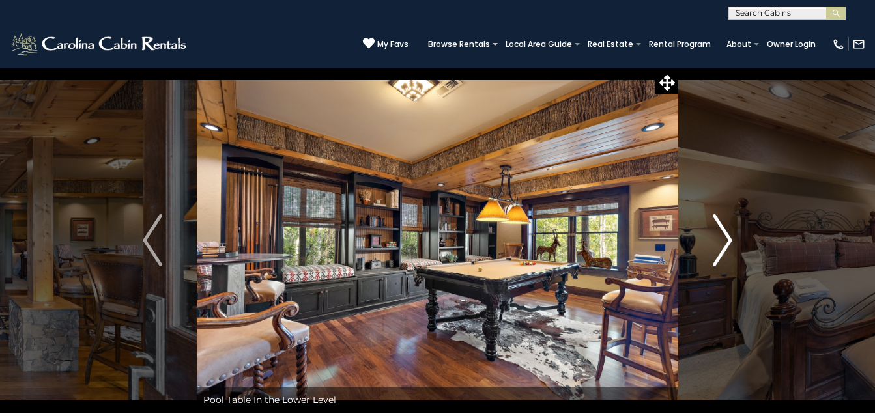
click at [729, 236] on img "Next" at bounding box center [723, 240] width 20 height 52
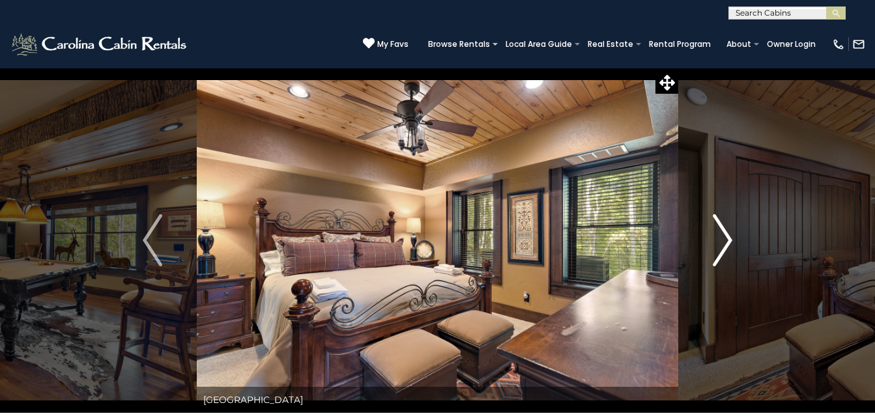
click at [730, 235] on img "Next" at bounding box center [723, 240] width 20 height 52
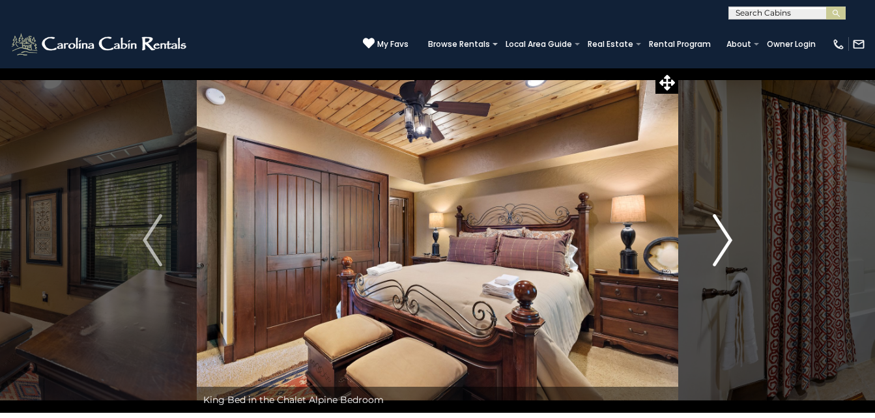
click at [727, 237] on img "Next" at bounding box center [723, 240] width 20 height 52
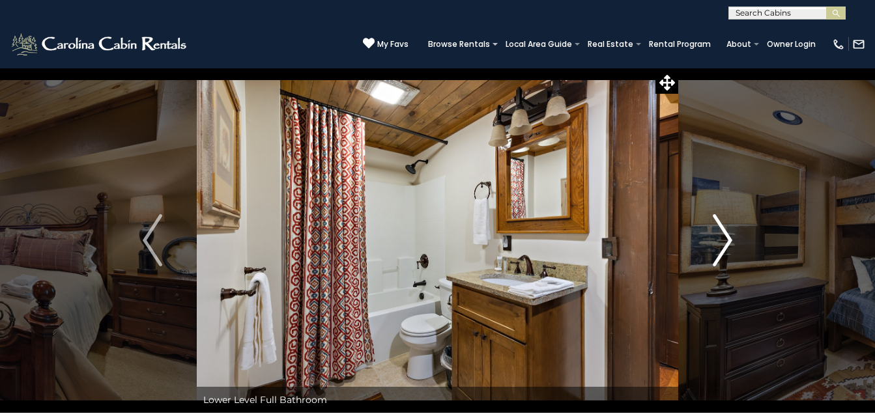
click at [727, 231] on img "Next" at bounding box center [723, 240] width 20 height 52
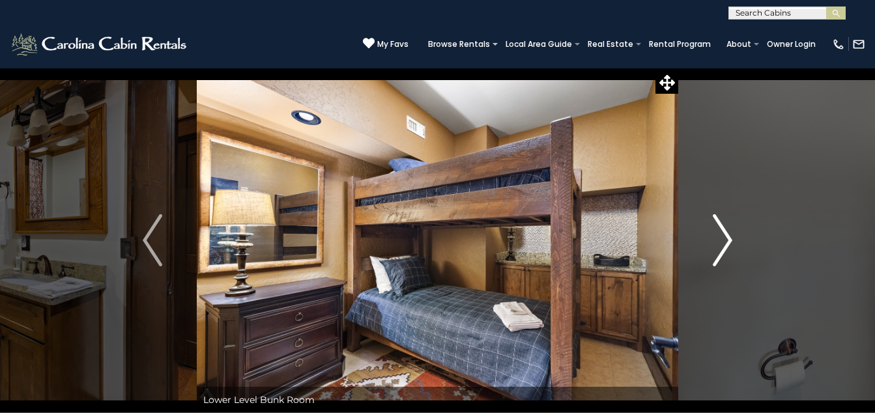
click at [728, 239] on img "Next" at bounding box center [723, 240] width 20 height 52
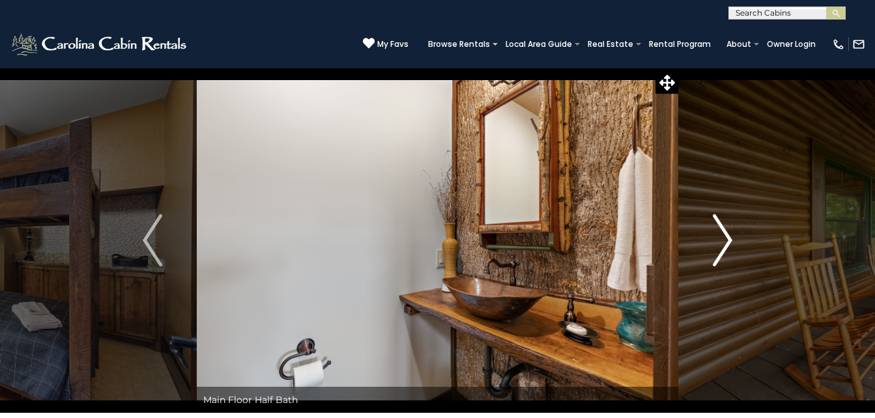
click at [728, 237] on img "Next" at bounding box center [723, 240] width 20 height 52
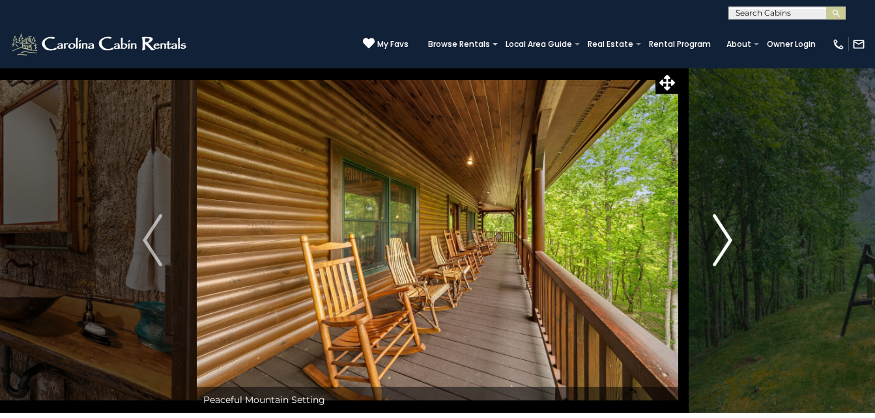
click at [727, 236] on img "Next" at bounding box center [723, 240] width 20 height 52
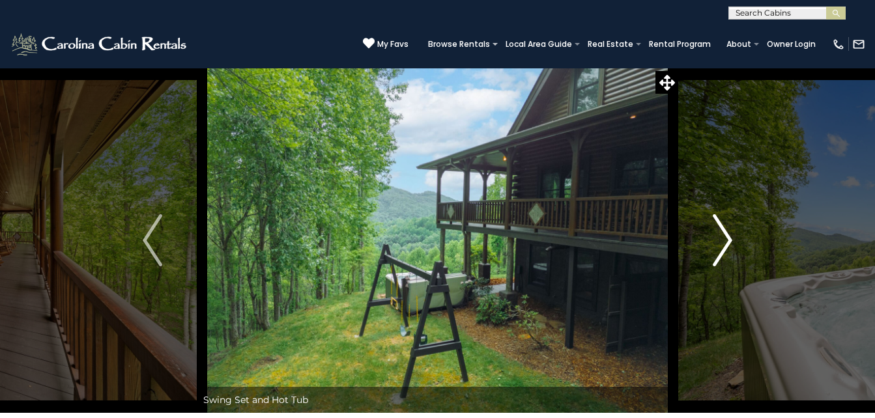
click at [728, 236] on img "Next" at bounding box center [723, 240] width 20 height 52
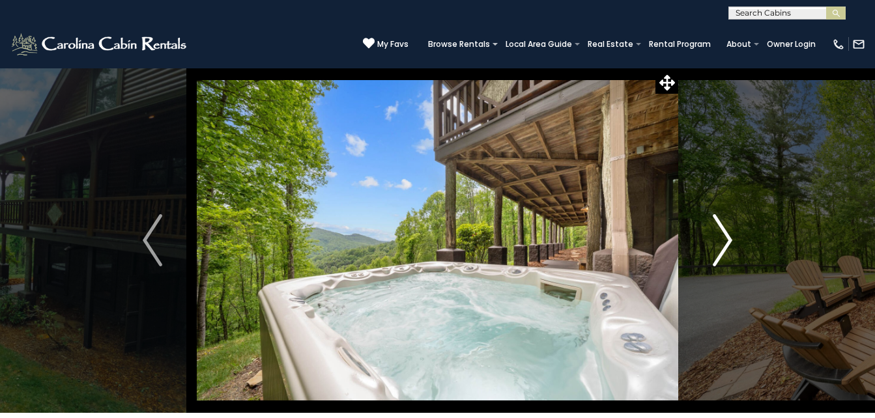
click at [728, 236] on img "Next" at bounding box center [723, 240] width 20 height 52
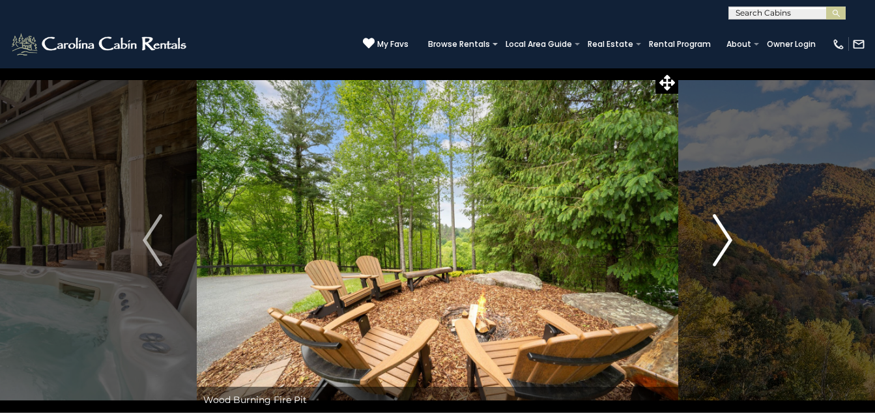
click at [728, 236] on img "Next" at bounding box center [723, 240] width 20 height 52
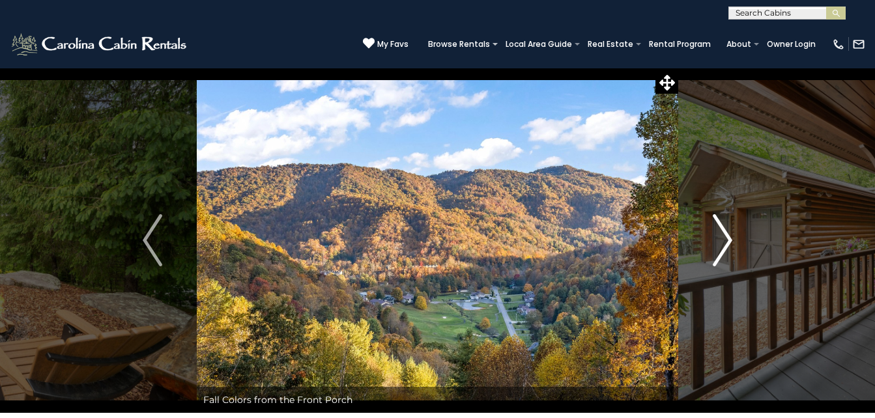
click at [728, 236] on img "Next" at bounding box center [723, 240] width 20 height 52
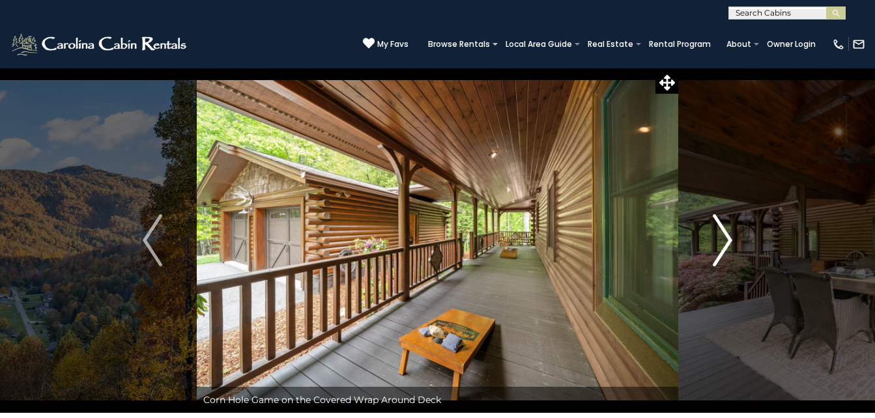
click at [728, 236] on img "Next" at bounding box center [723, 240] width 20 height 52
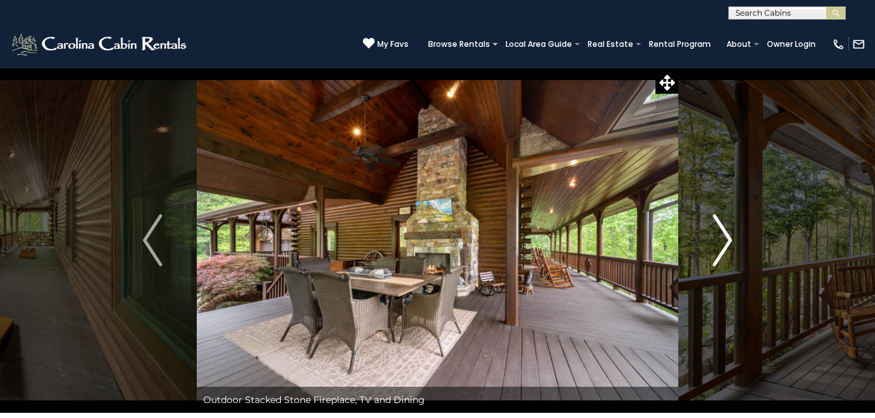
click at [728, 236] on img "Next" at bounding box center [723, 240] width 20 height 52
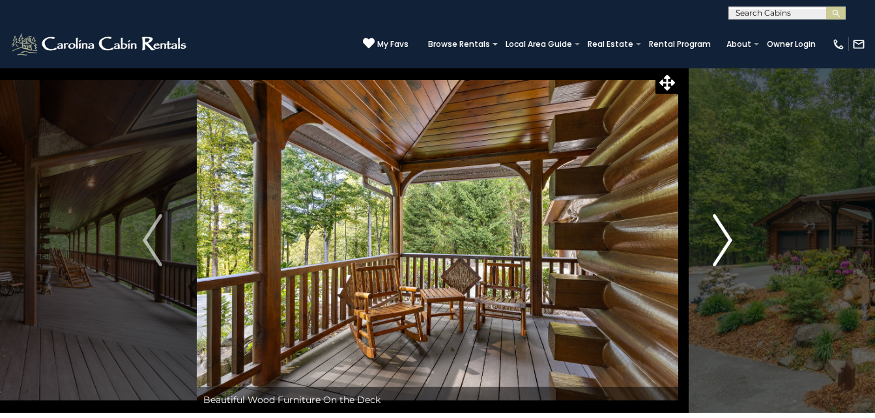
click at [727, 236] on img "Next" at bounding box center [723, 240] width 20 height 52
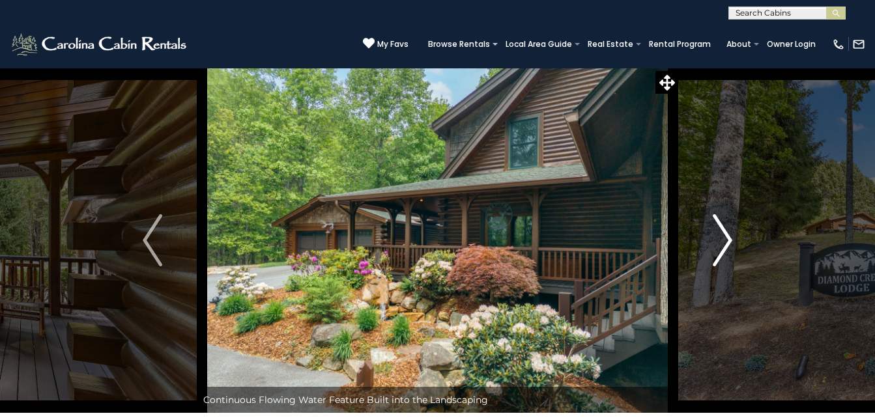
click at [726, 238] on img "Next" at bounding box center [723, 240] width 20 height 52
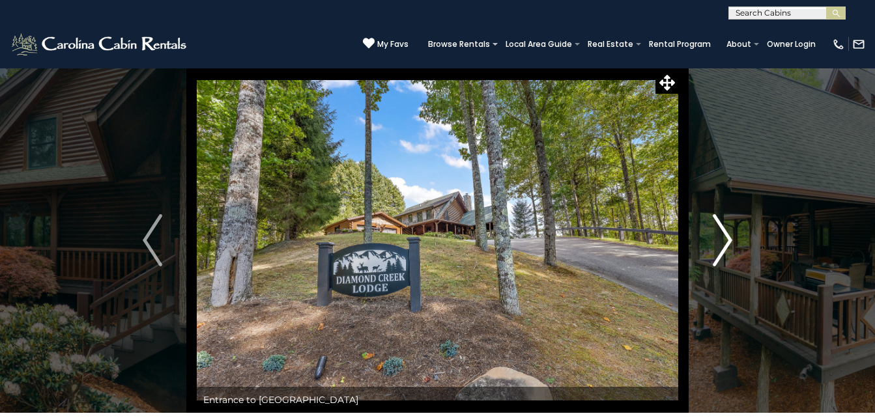
click at [726, 238] on img "Next" at bounding box center [723, 240] width 20 height 52
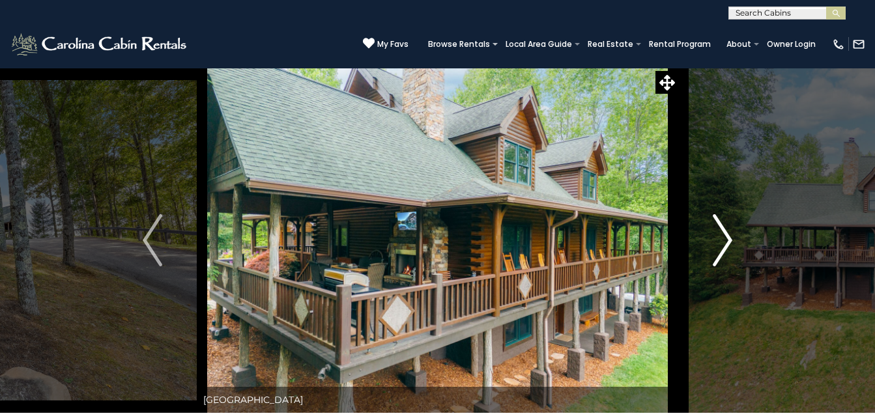
click at [726, 238] on img "Next" at bounding box center [723, 240] width 20 height 52
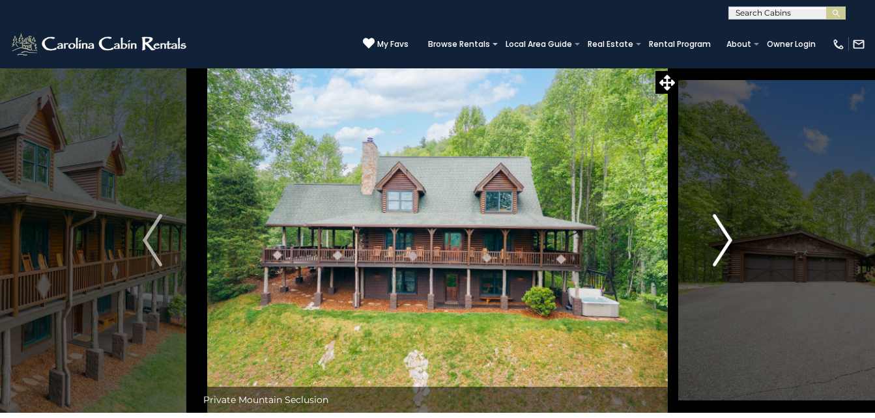
click at [721, 242] on img "Next" at bounding box center [723, 240] width 20 height 52
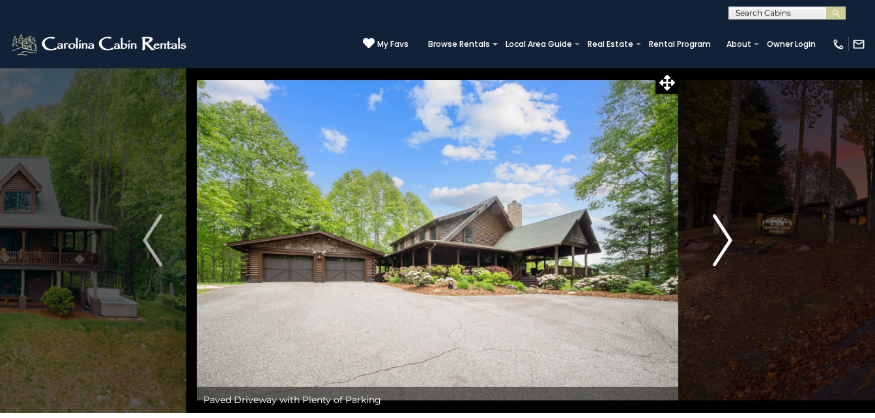
click at [724, 229] on img "Next" at bounding box center [723, 240] width 20 height 52
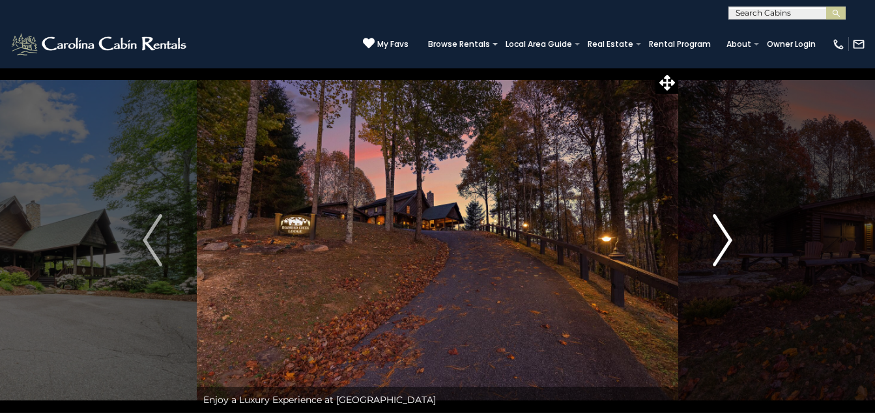
click at [728, 237] on img "Next" at bounding box center [723, 240] width 20 height 52
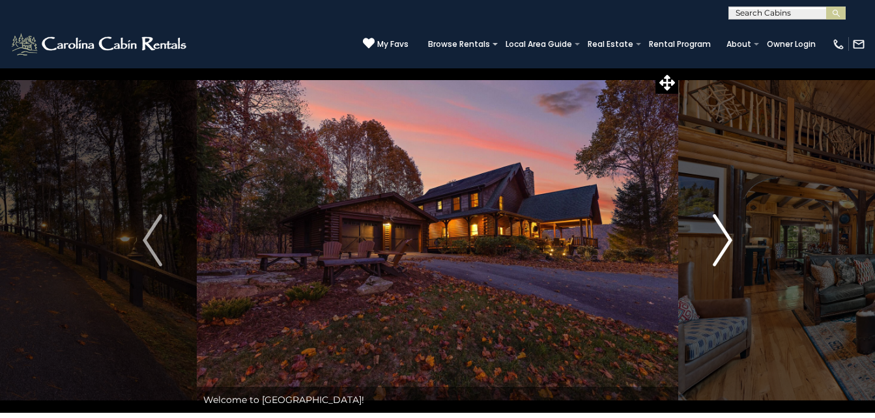
click at [728, 237] on img "Next" at bounding box center [723, 240] width 20 height 52
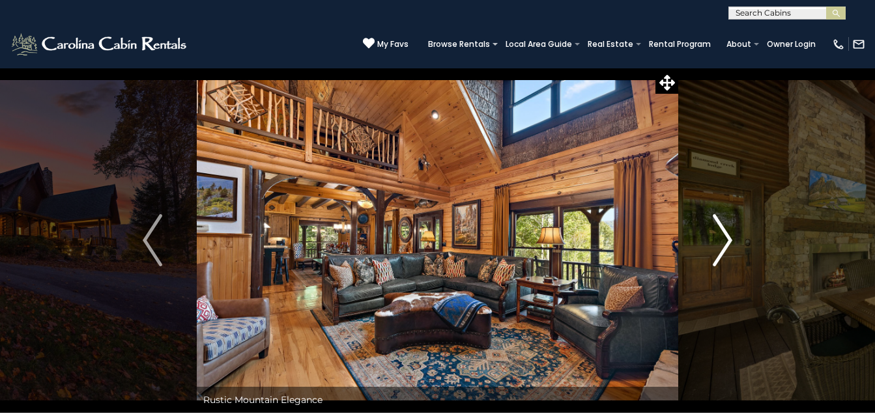
click at [725, 239] on img "Next" at bounding box center [723, 240] width 20 height 52
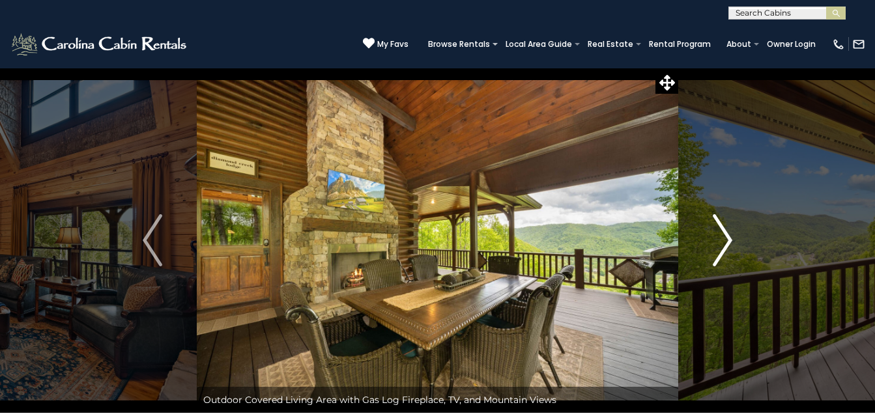
click at [725, 239] on img "Next" at bounding box center [723, 240] width 20 height 52
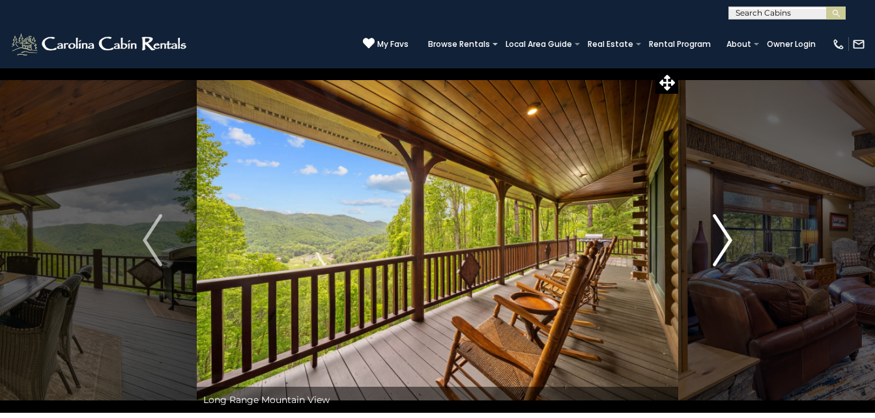
click at [725, 239] on img "Next" at bounding box center [723, 240] width 20 height 52
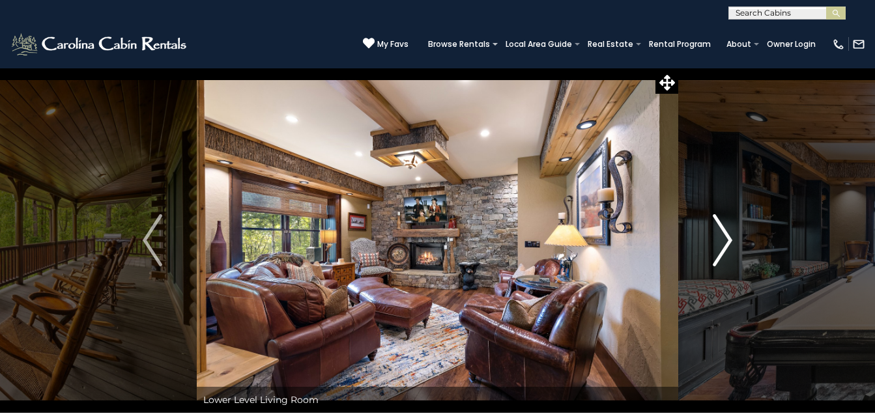
click at [729, 237] on img "Next" at bounding box center [723, 240] width 20 height 52
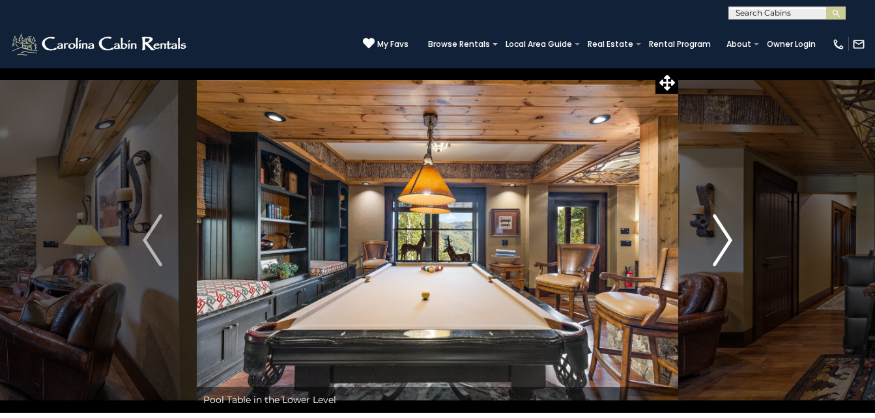
click at [727, 240] on img "Next" at bounding box center [723, 240] width 20 height 52
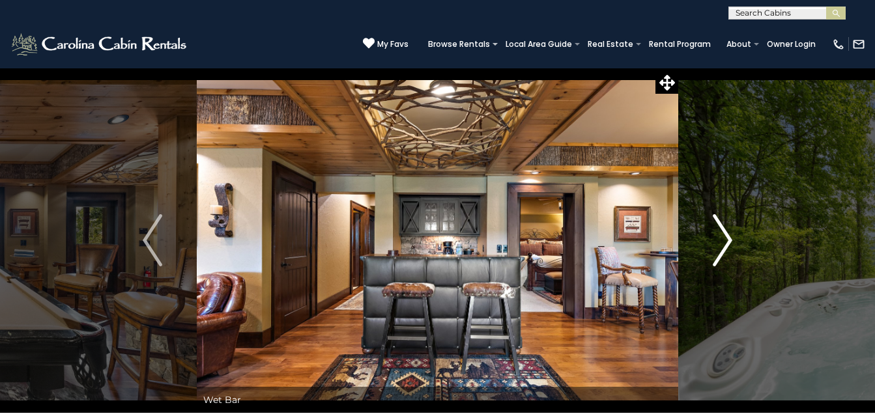
click at [727, 240] on img "Next" at bounding box center [723, 240] width 20 height 52
